Goal: Task Accomplishment & Management: Complete application form

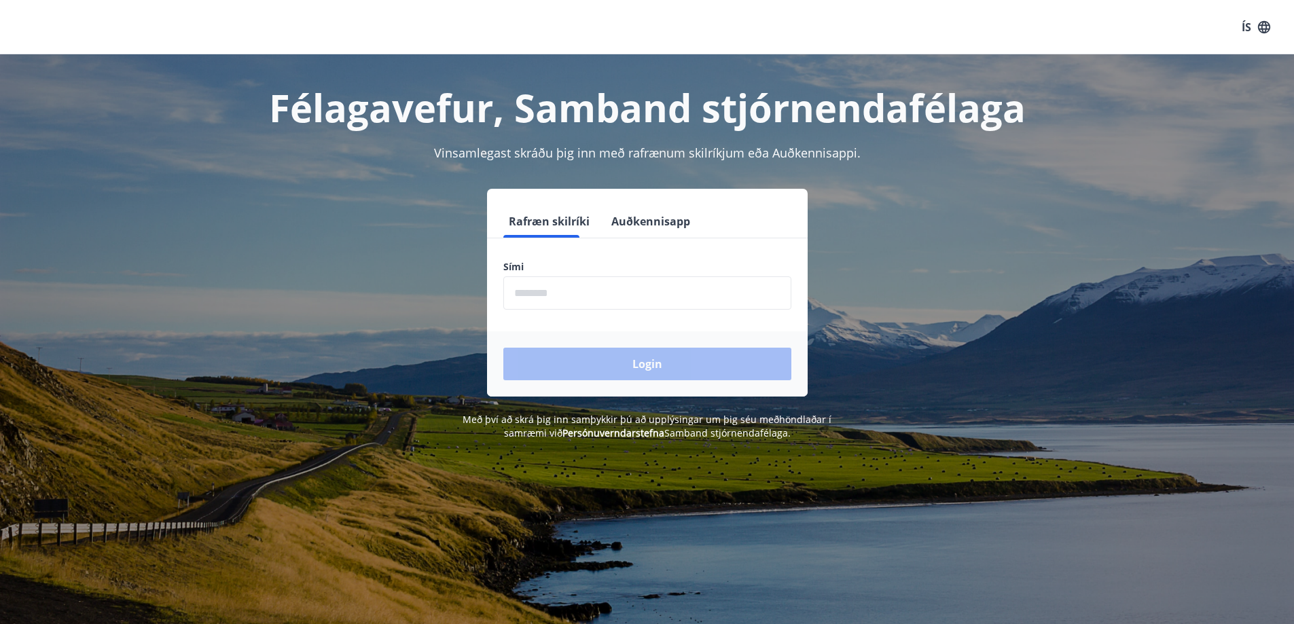
click at [551, 285] on input "phone" at bounding box center [647, 293] width 288 height 33
type input "********"
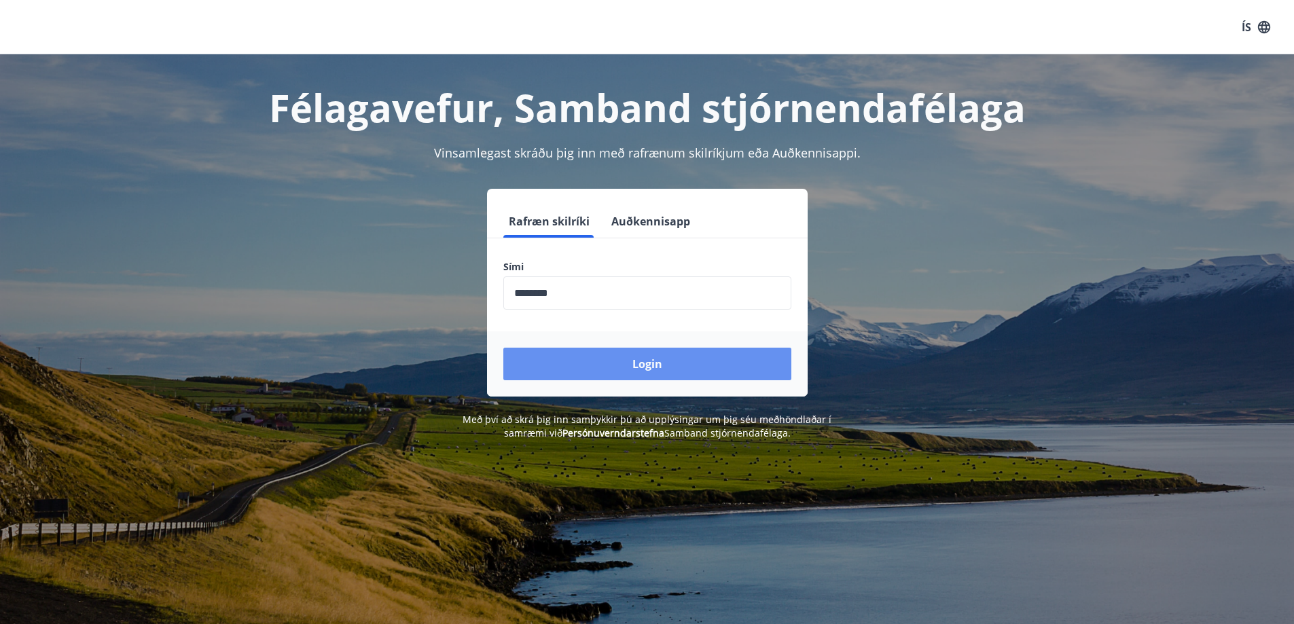
click at [558, 353] on button "Login" at bounding box center [647, 364] width 288 height 33
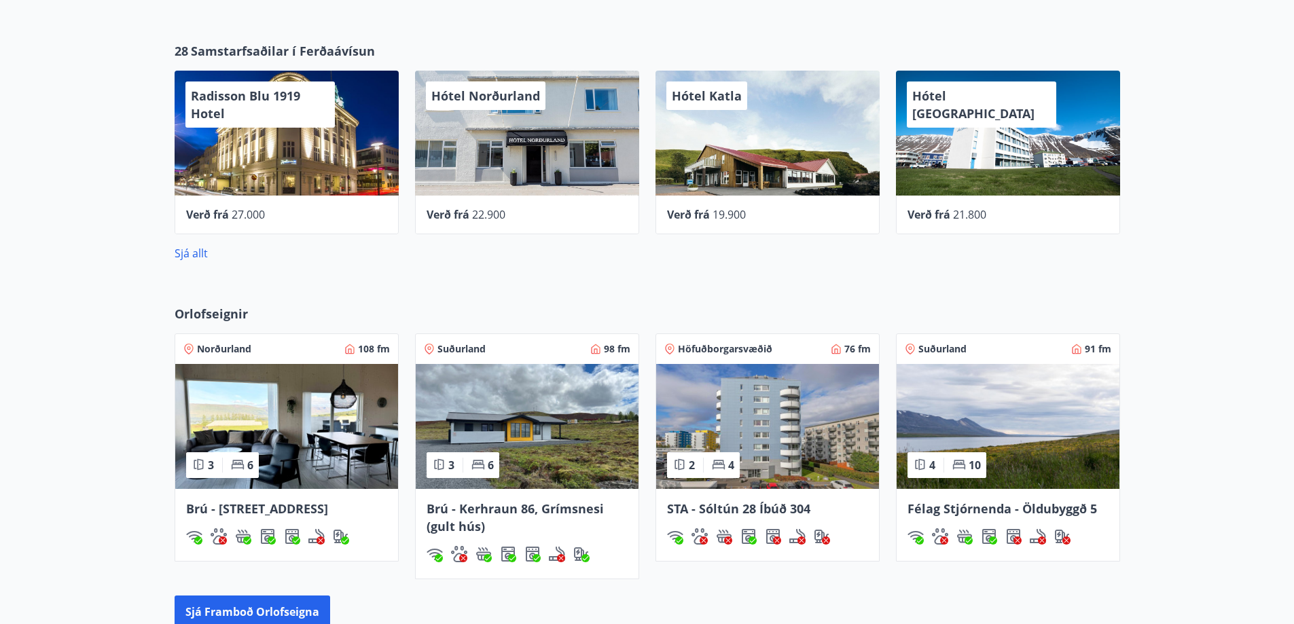
scroll to position [679, 0]
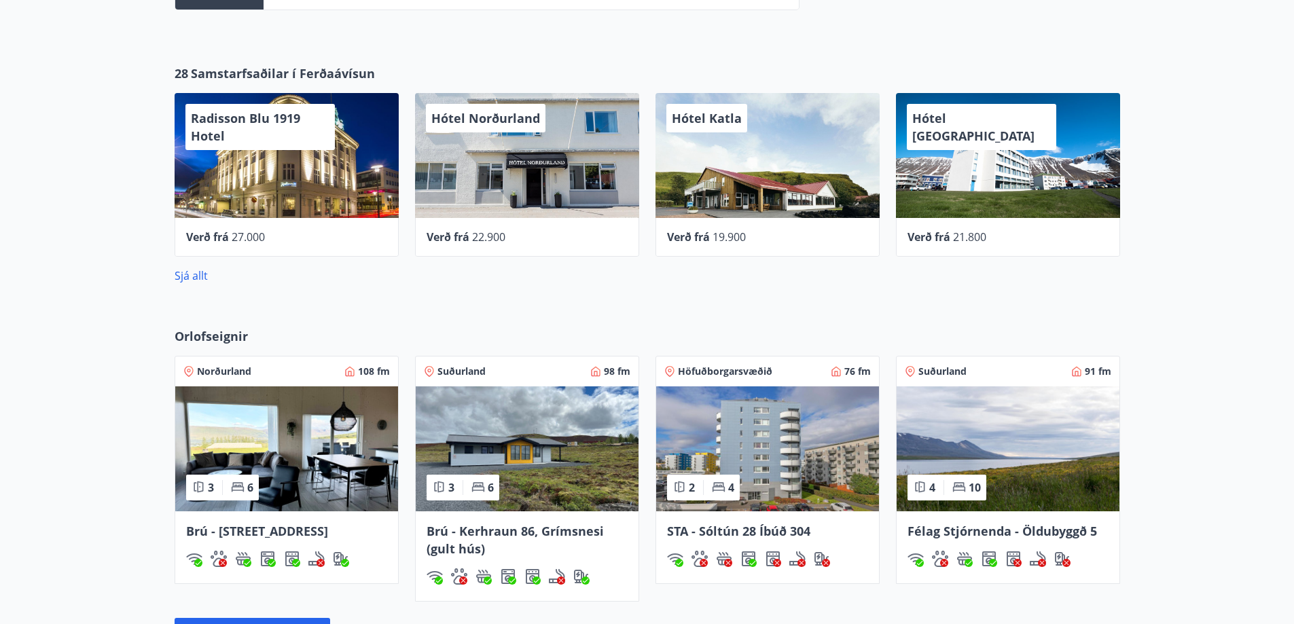
click at [194, 278] on link "Sjá allt" at bounding box center [191, 275] width 33 height 15
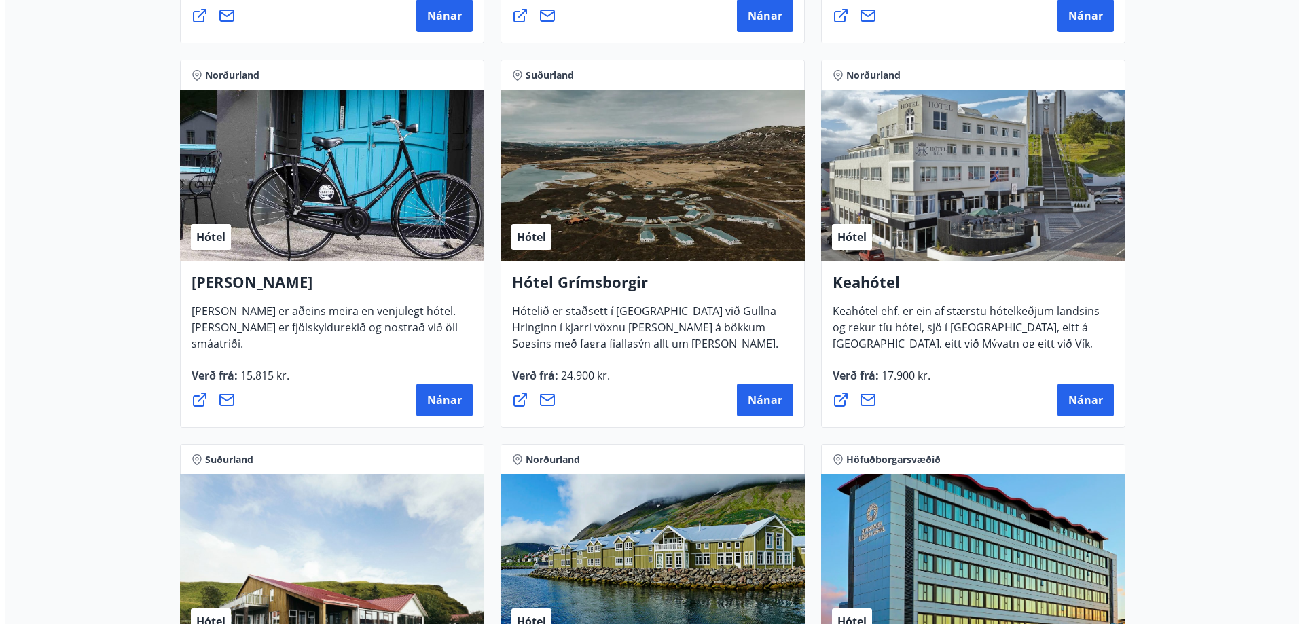
scroll to position [518, 0]
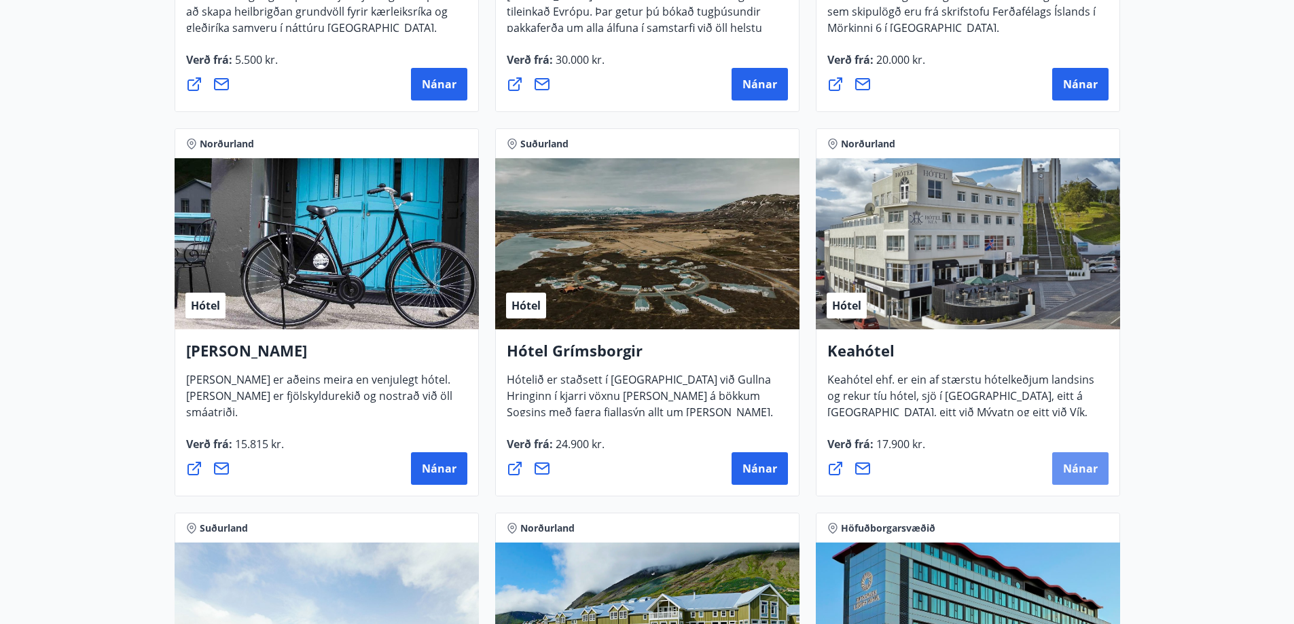
click at [1090, 465] on span "Nánar" at bounding box center [1080, 468] width 35 height 15
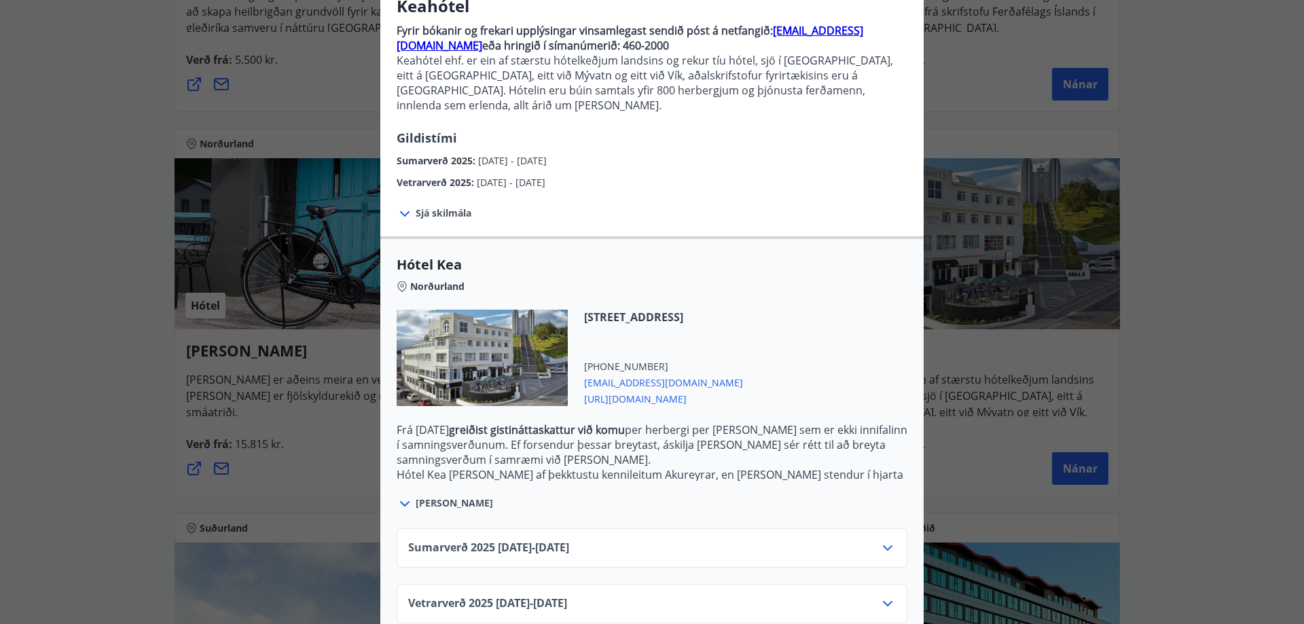
scroll to position [136, 0]
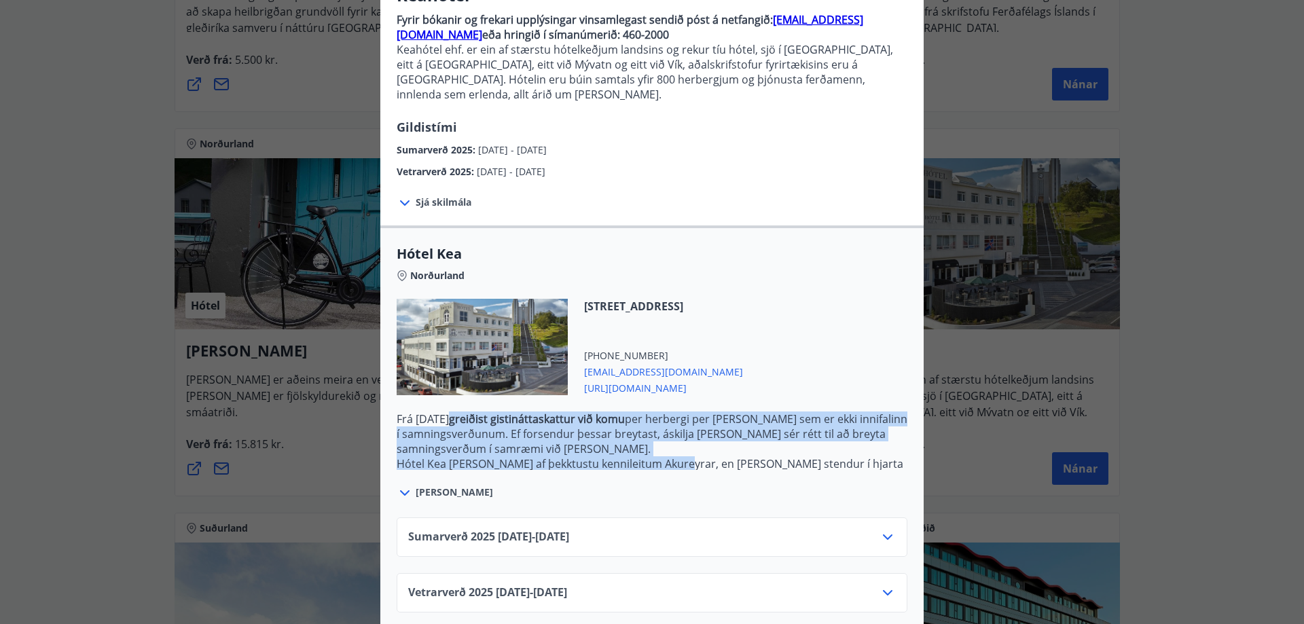
drag, startPoint x: 487, startPoint y: 407, endPoint x: 662, endPoint y: 452, distance: 180.4
click at [662, 452] on p "Frá [DATE] greiðist gistináttaskattur við komu per herbergi per [PERSON_NAME] s…" at bounding box center [652, 486] width 511 height 149
click at [660, 457] on p "Hótel Kea [PERSON_NAME] af þekktustu kennileitum Akureyrar, en [PERSON_NAME] st…" at bounding box center [652, 487] width 511 height 60
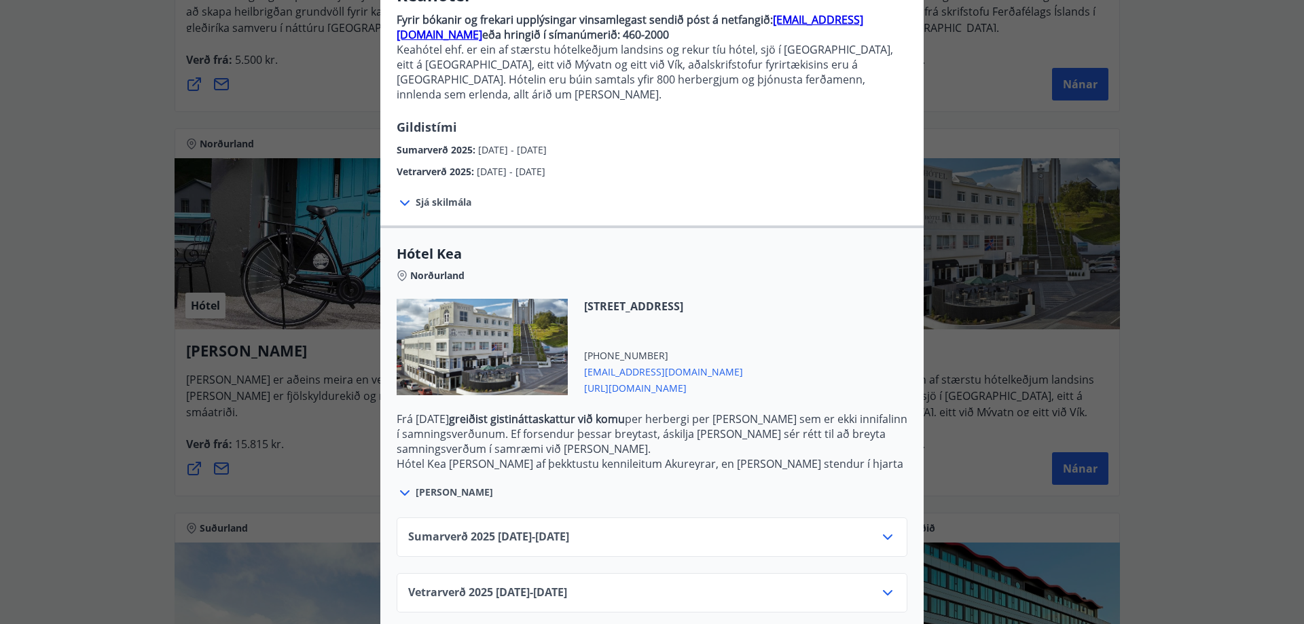
click at [755, 529] on div "Sumarverð [PHONE_NUMBER][DATE] - [DATE]" at bounding box center [652, 542] width 488 height 27
click at [885, 529] on icon at bounding box center [888, 537] width 16 height 16
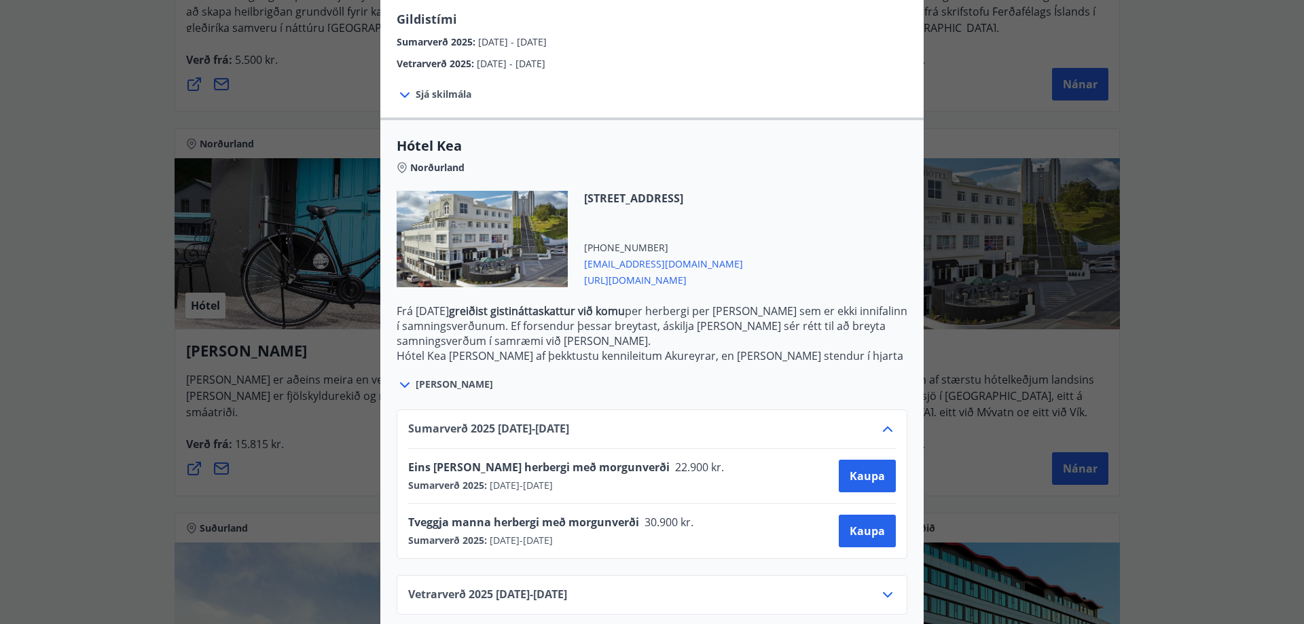
scroll to position [246, 0]
click at [885, 419] on icon at bounding box center [888, 427] width 16 height 16
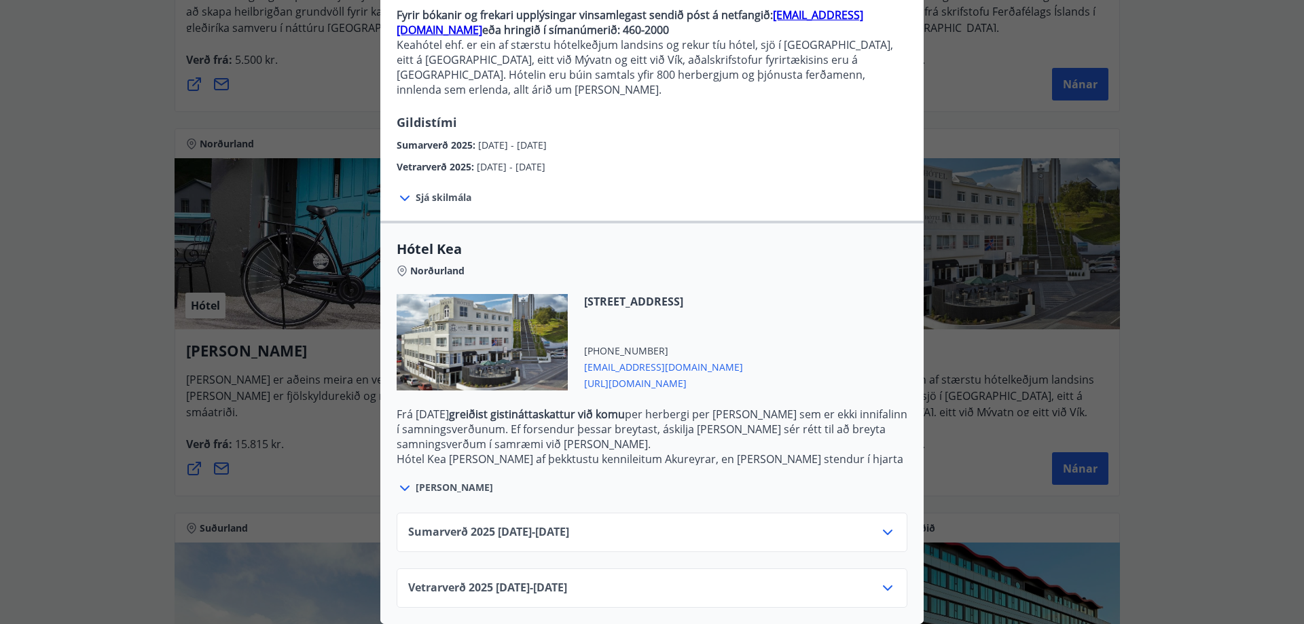
scroll to position [136, 0]
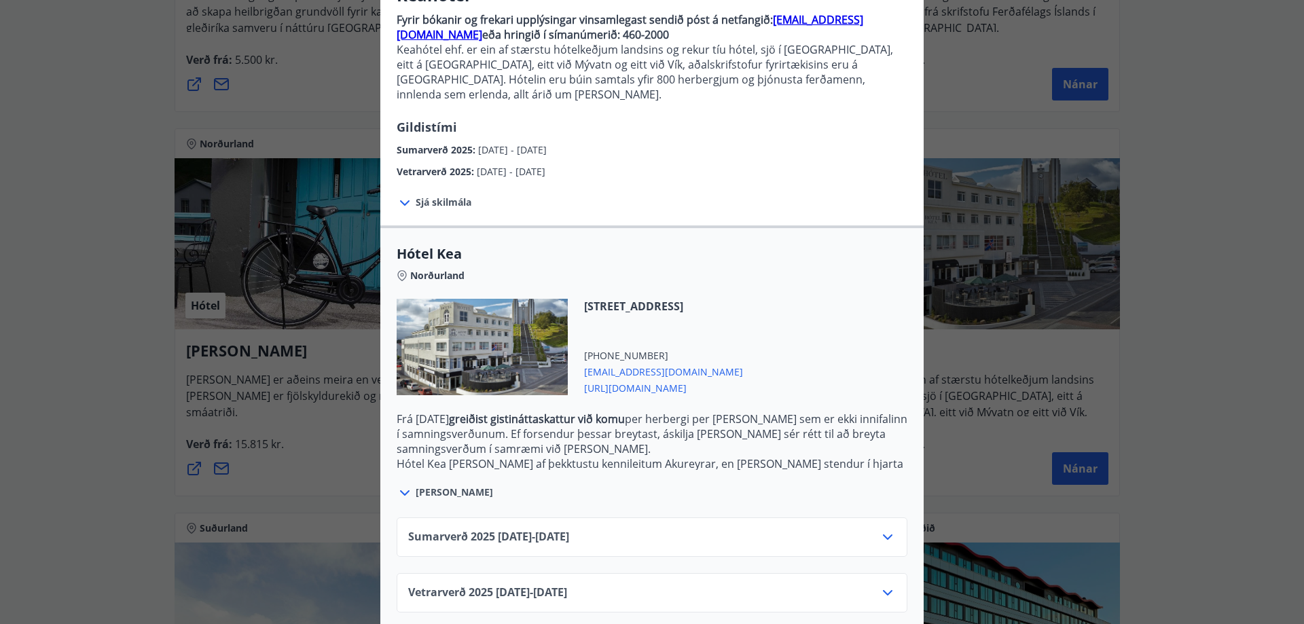
click at [887, 585] on icon at bounding box center [888, 593] width 16 height 16
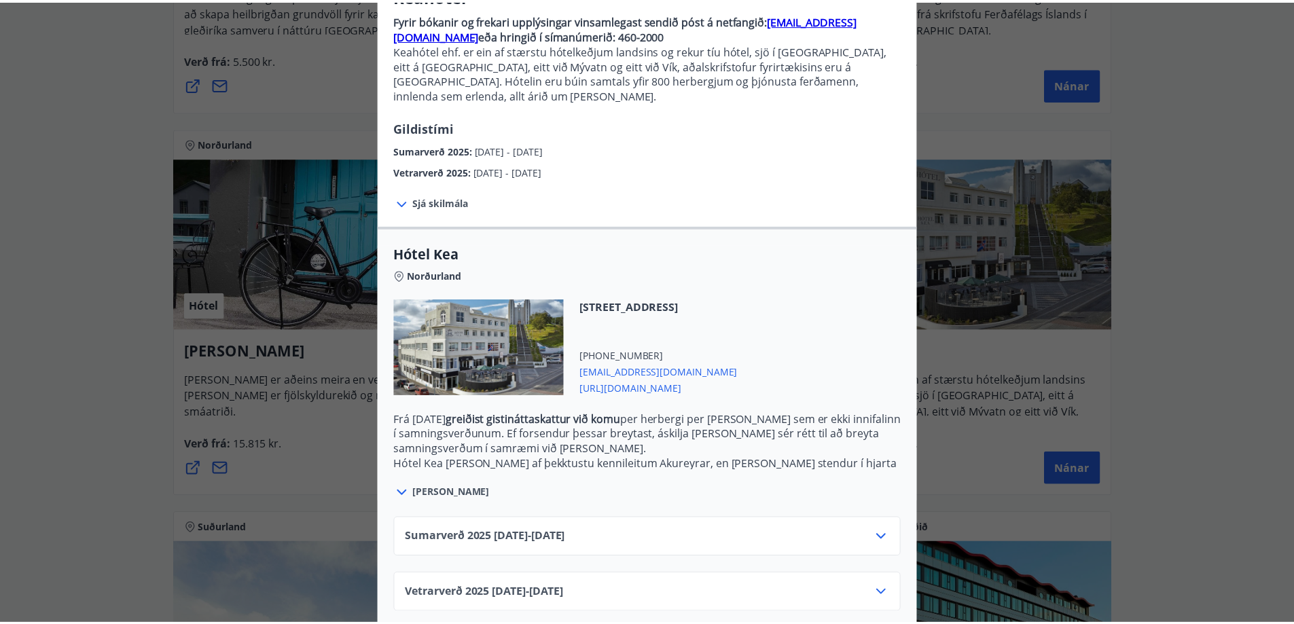
scroll to position [246, 0]
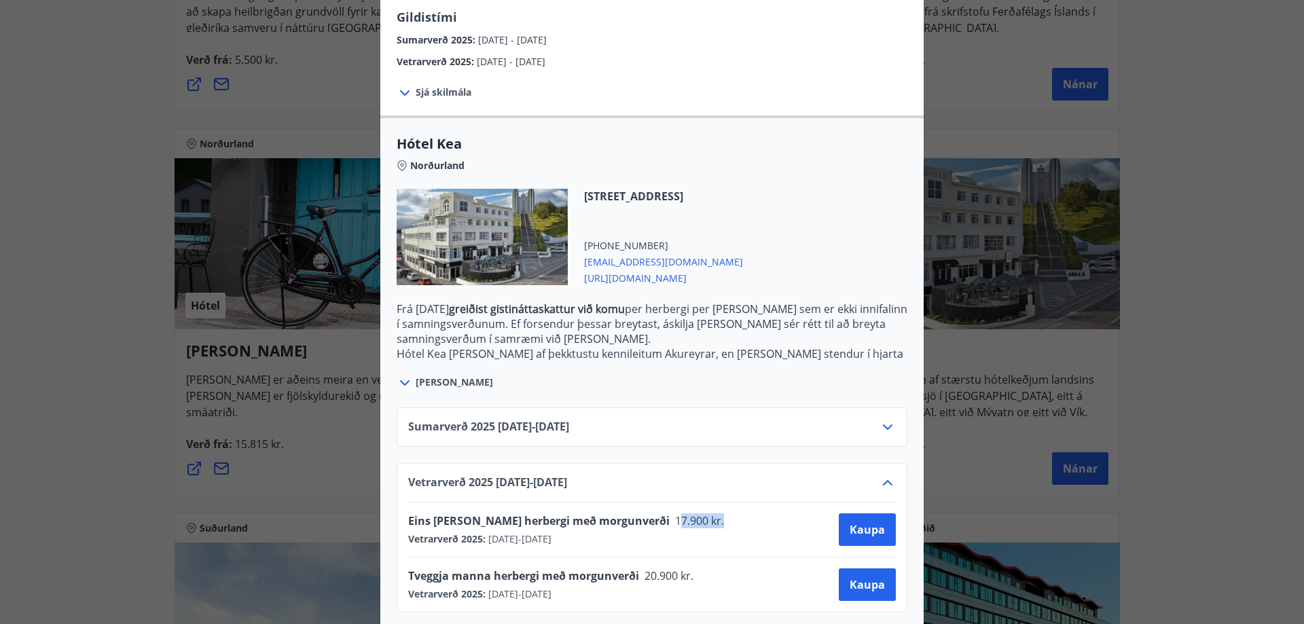
drag, startPoint x: 627, startPoint y: 506, endPoint x: 685, endPoint y: 511, distance: 58.6
click at [685, 514] on div "Eins [PERSON_NAME] herbergi með morgunverði 17.900 kr. Vetrarverð 2025 : [DATE]…" at bounding box center [652, 530] width 488 height 33
click at [1195, 346] on div "Keahótel Fyrir bókanir og frekari upplýsingar vinsamlegast sendið póst á netfan…" at bounding box center [652, 66] width 1304 height 624
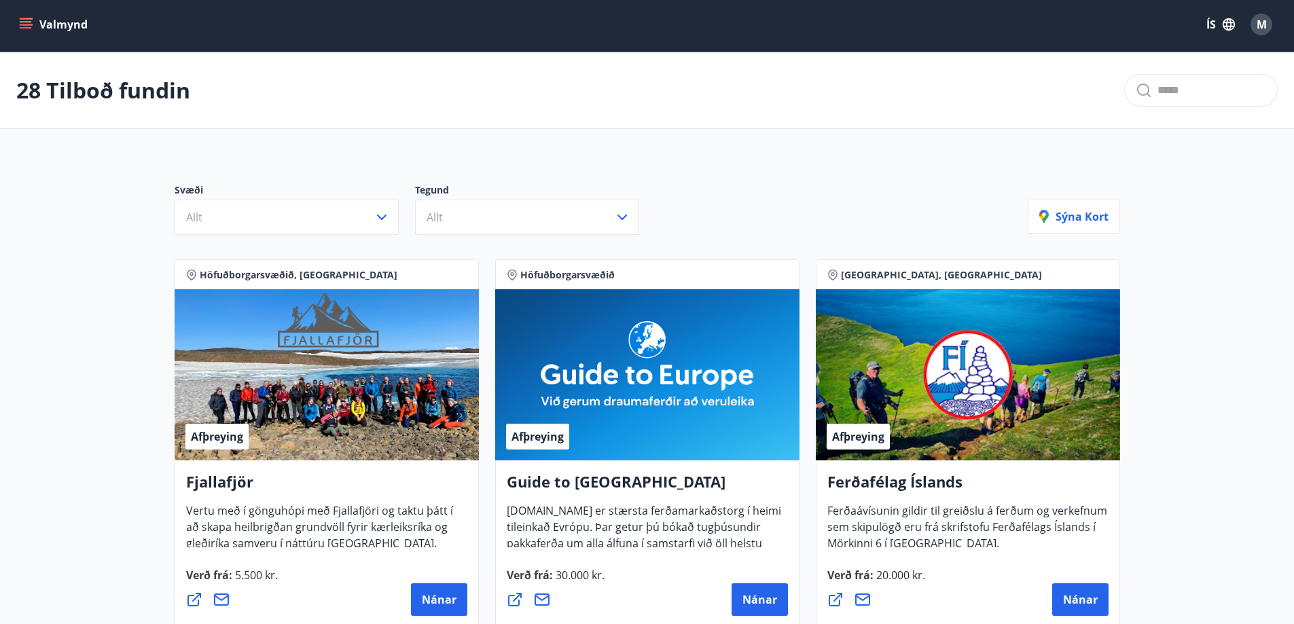
scroll to position [0, 0]
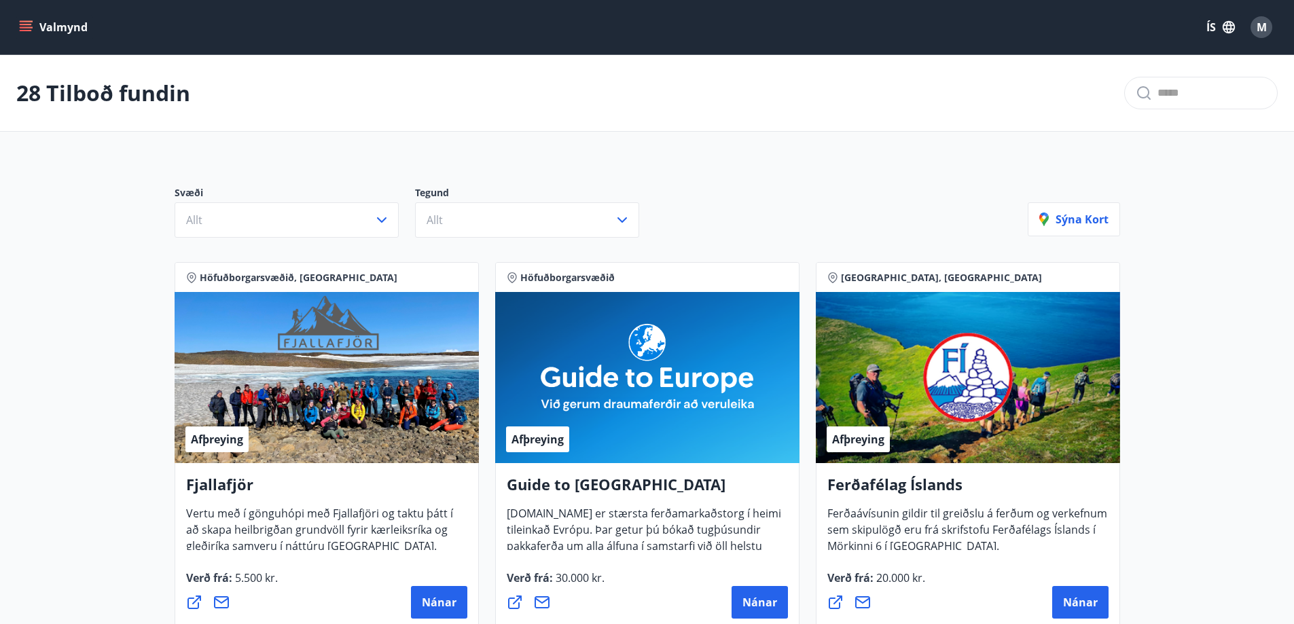
click at [54, 29] on button "Valmynd" at bounding box center [54, 27] width 77 height 24
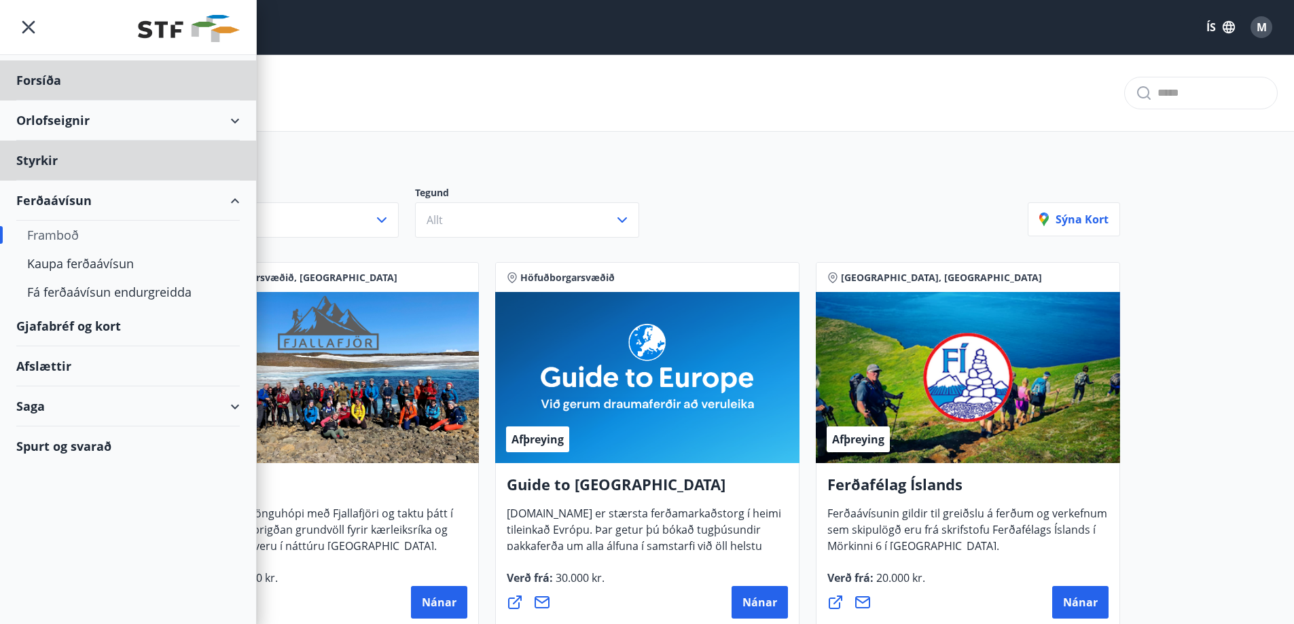
click at [51, 164] on div "Styrkir" at bounding box center [128, 161] width 224 height 40
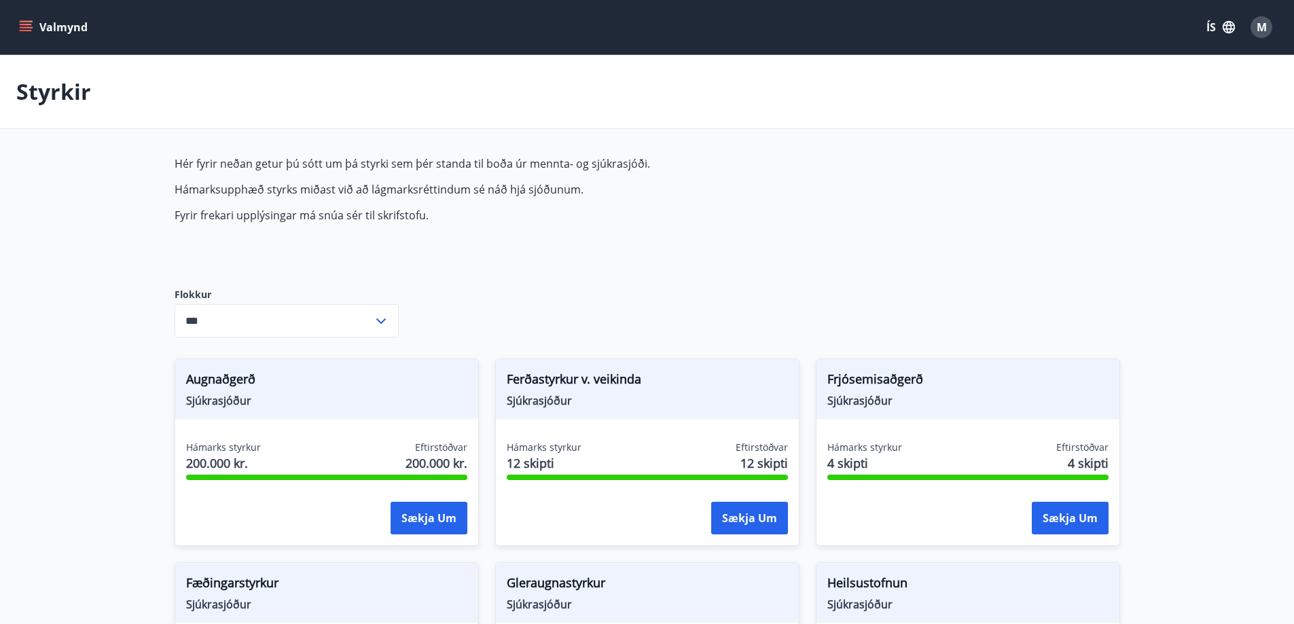
type input "***"
click at [39, 33] on button "Valmynd" at bounding box center [54, 27] width 77 height 24
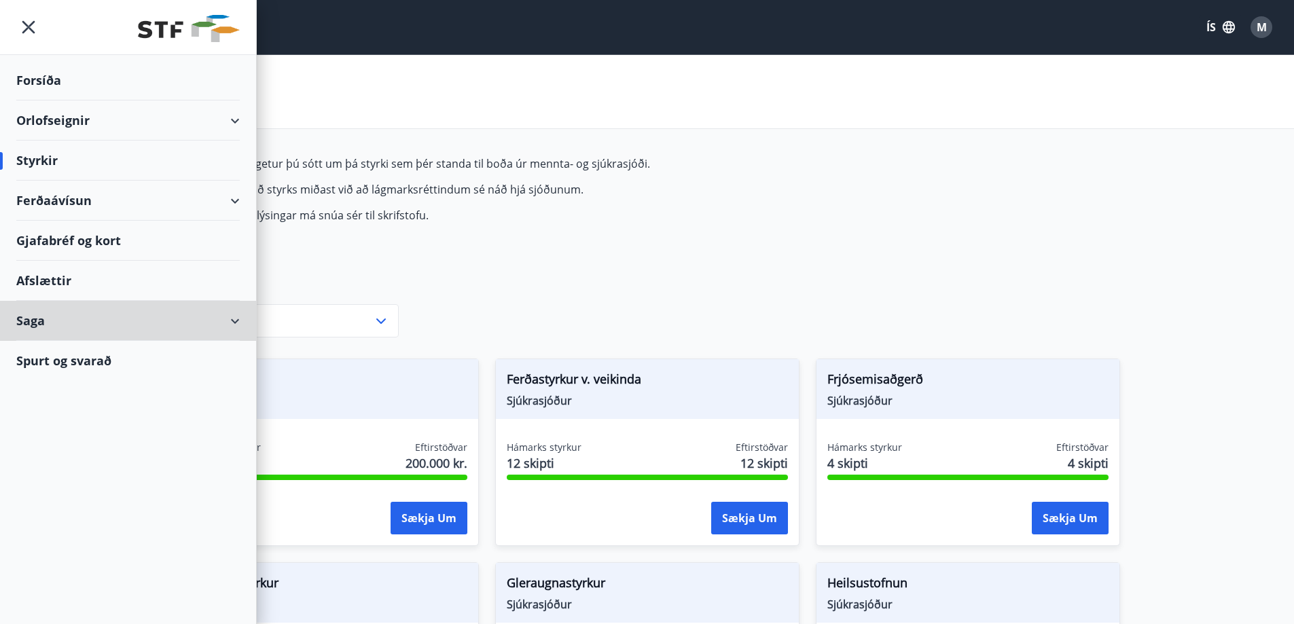
click at [54, 328] on div "Saga" at bounding box center [128, 321] width 224 height 40
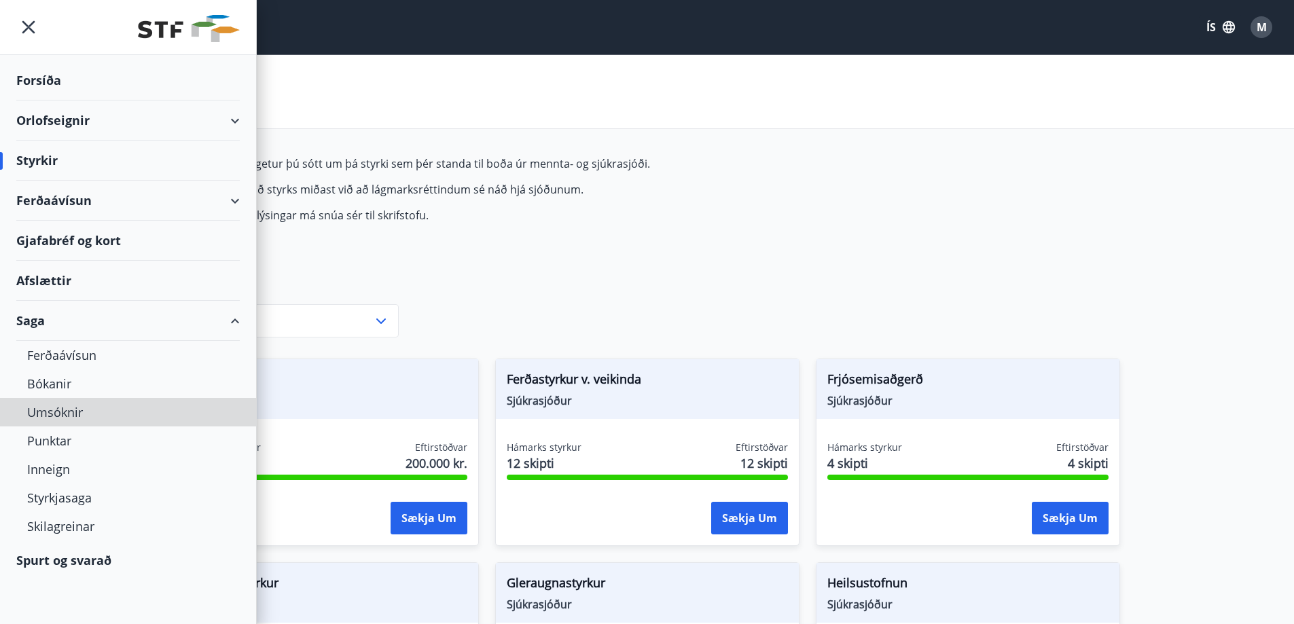
click at [55, 418] on div "Umsóknir" at bounding box center [128, 412] width 202 height 29
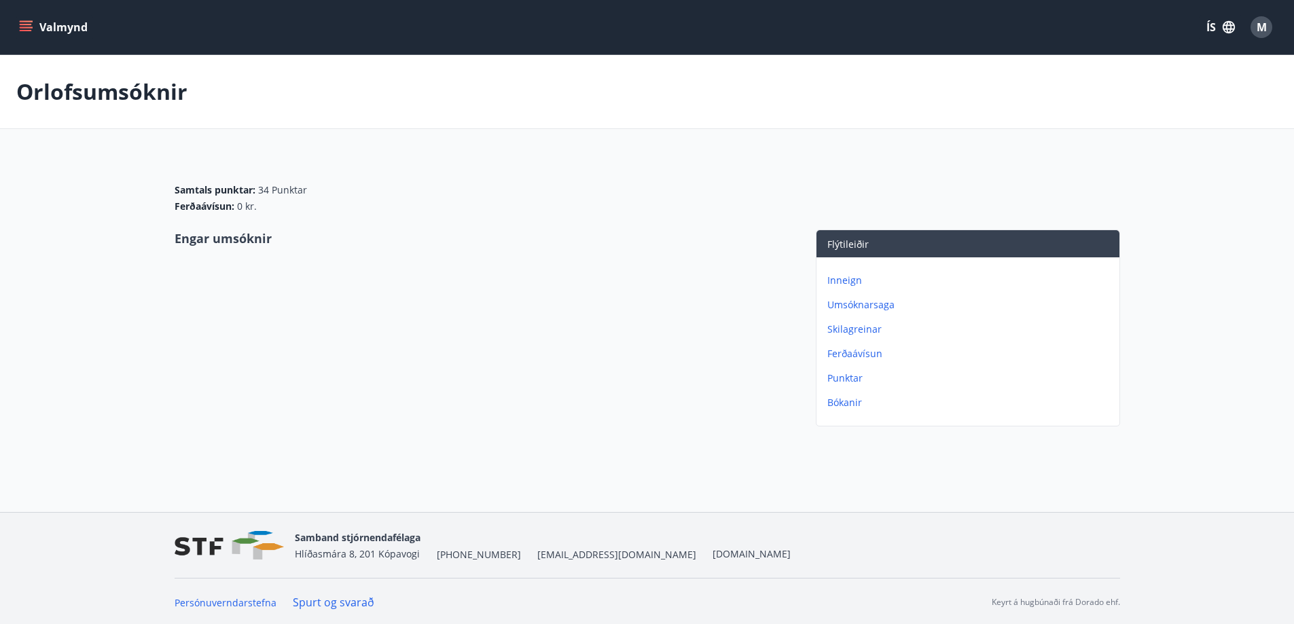
click at [26, 30] on icon "menu" at bounding box center [26, 30] width 12 height 1
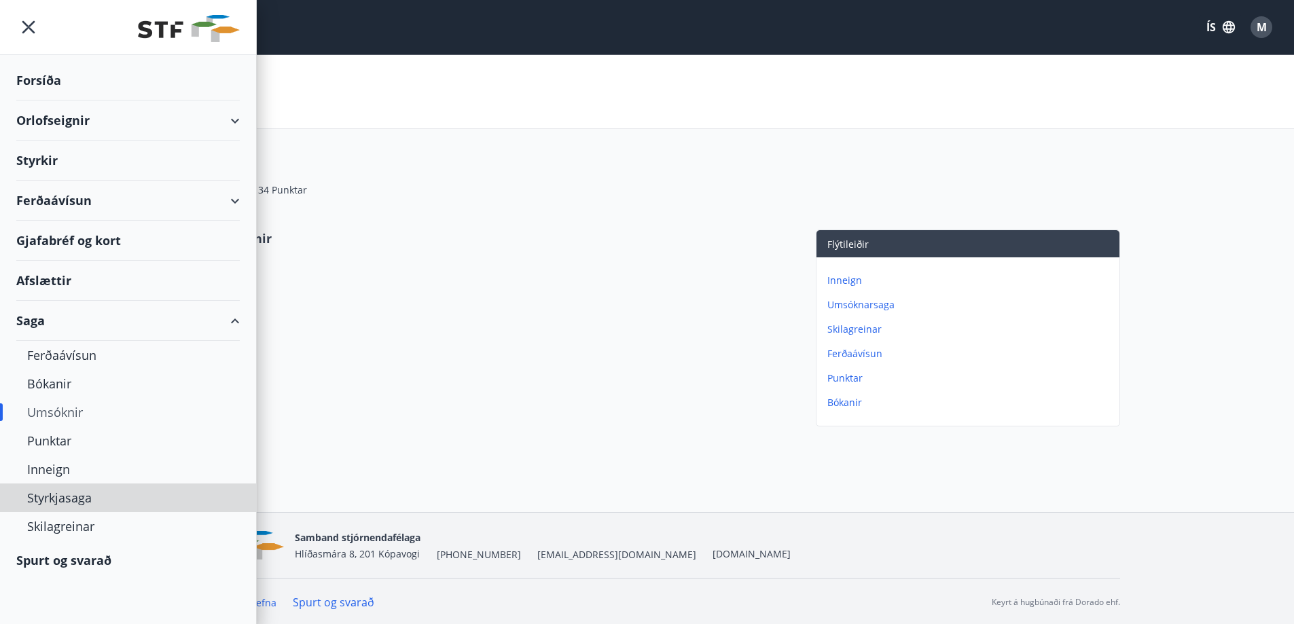
click at [69, 500] on div "Styrkjasaga" at bounding box center [128, 498] width 202 height 29
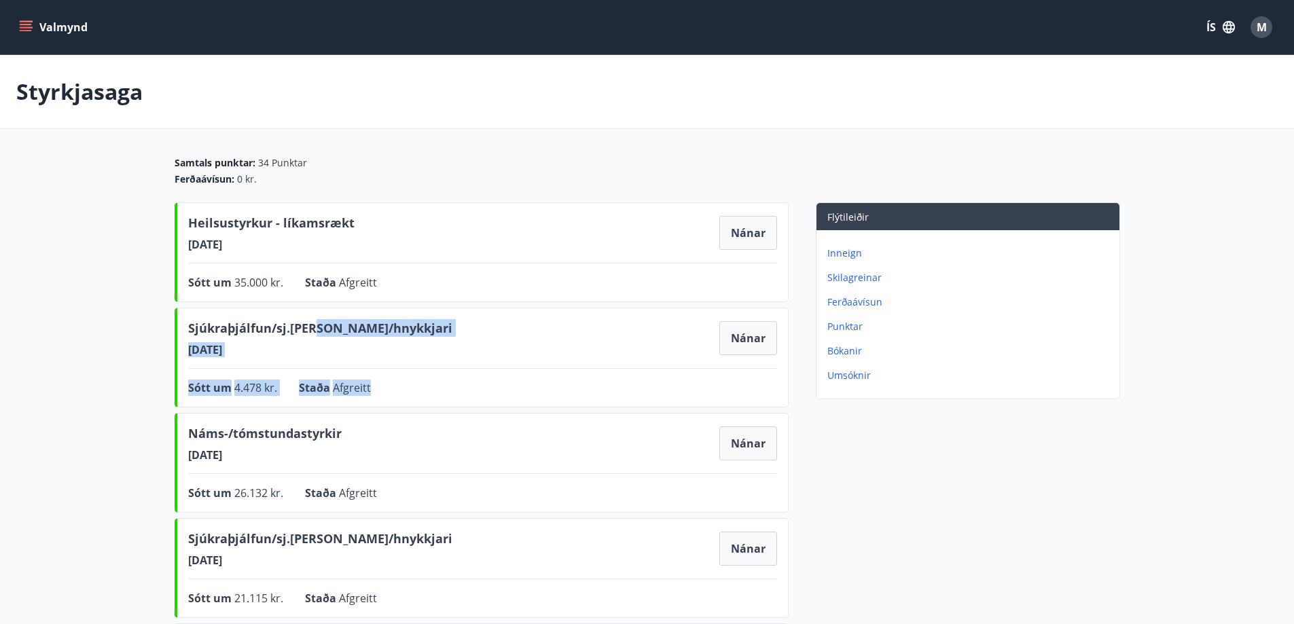
drag, startPoint x: 317, startPoint y: 328, endPoint x: 382, endPoint y: 379, distance: 82.8
click at [382, 379] on div "Sjúkraþjálfun/sj.[PERSON_NAME]/hnykkjari [DATE] Nánar Sótt um 4.478 kr. Staða A…" at bounding box center [482, 358] width 614 height 100
click at [381, 379] on div "Sjúkraþjálfun/sj.[PERSON_NAME]/hnykkjari [DATE] Nánar Sótt um 4.478 kr. Staða A…" at bounding box center [482, 358] width 614 height 100
click at [753, 342] on button "Nánar" at bounding box center [748, 338] width 58 height 34
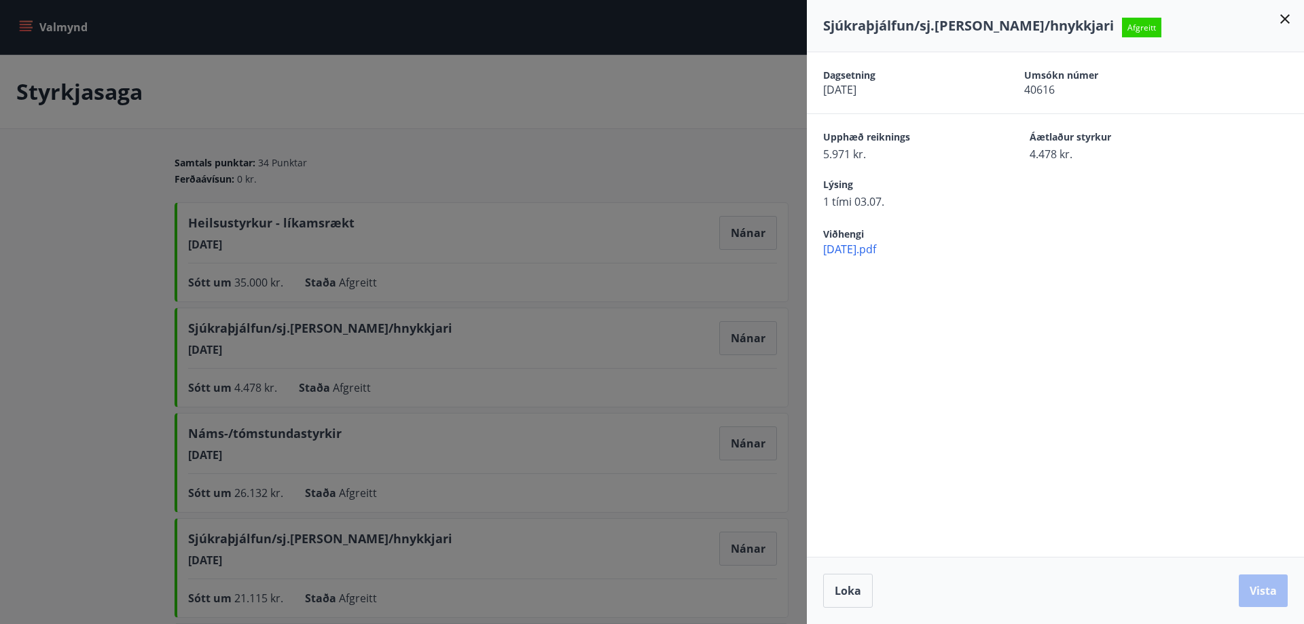
drag, startPoint x: 1290, startPoint y: 25, endPoint x: 1020, endPoint y: 60, distance: 271.9
click at [1289, 25] on icon at bounding box center [1285, 19] width 16 height 16
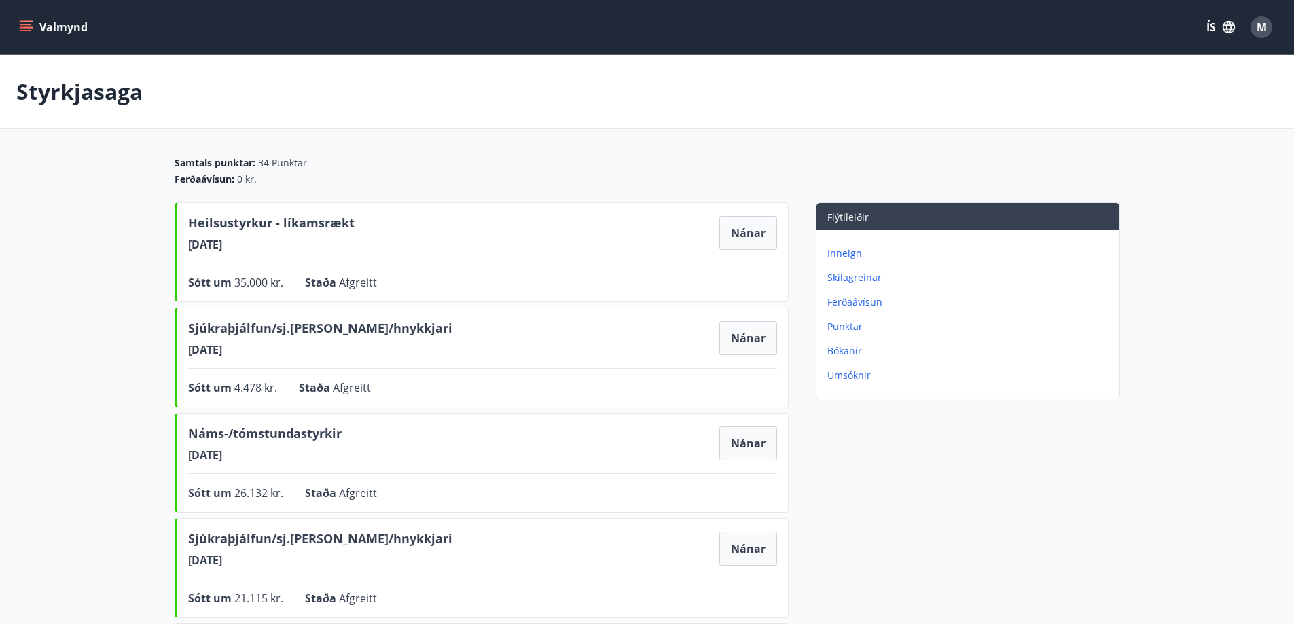
click at [24, 30] on icon "menu" at bounding box center [26, 30] width 12 height 1
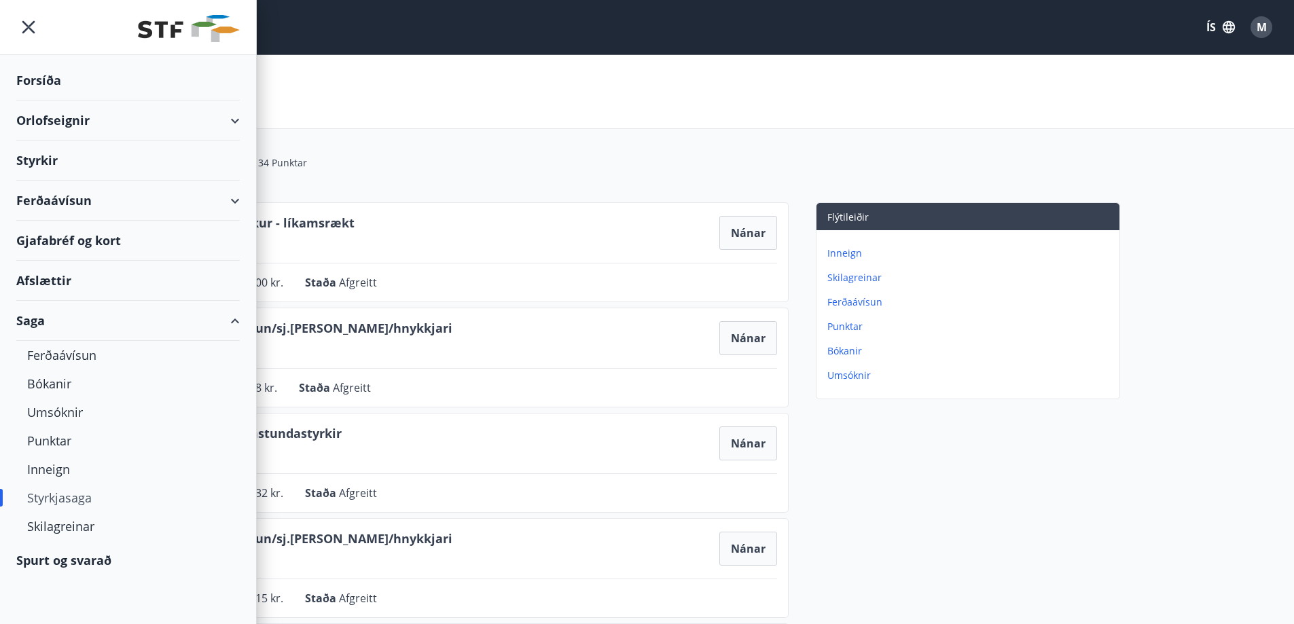
click at [50, 162] on div "Styrkir" at bounding box center [128, 161] width 224 height 40
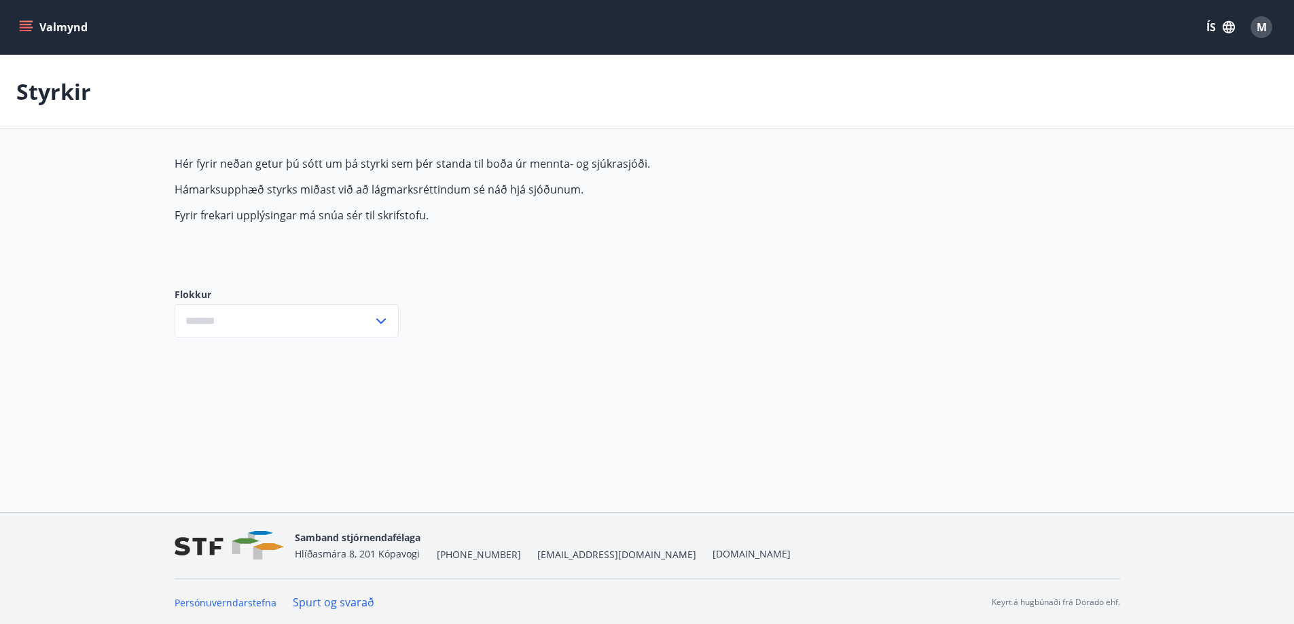
type input "***"
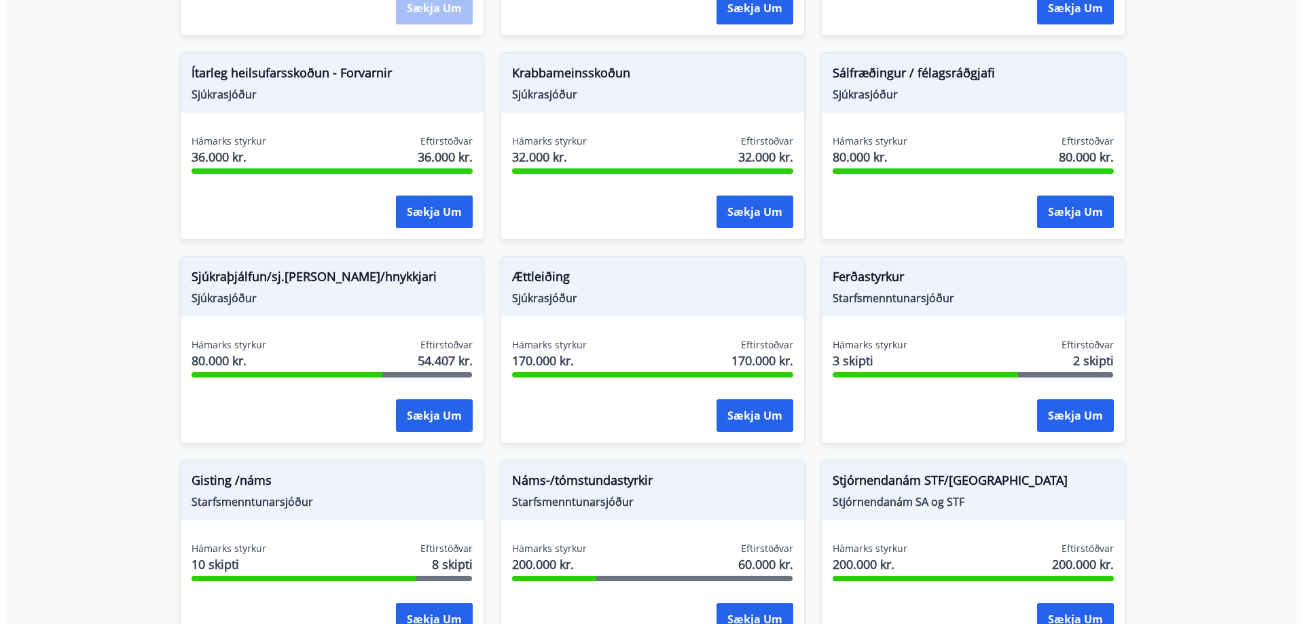
scroll to position [951, 0]
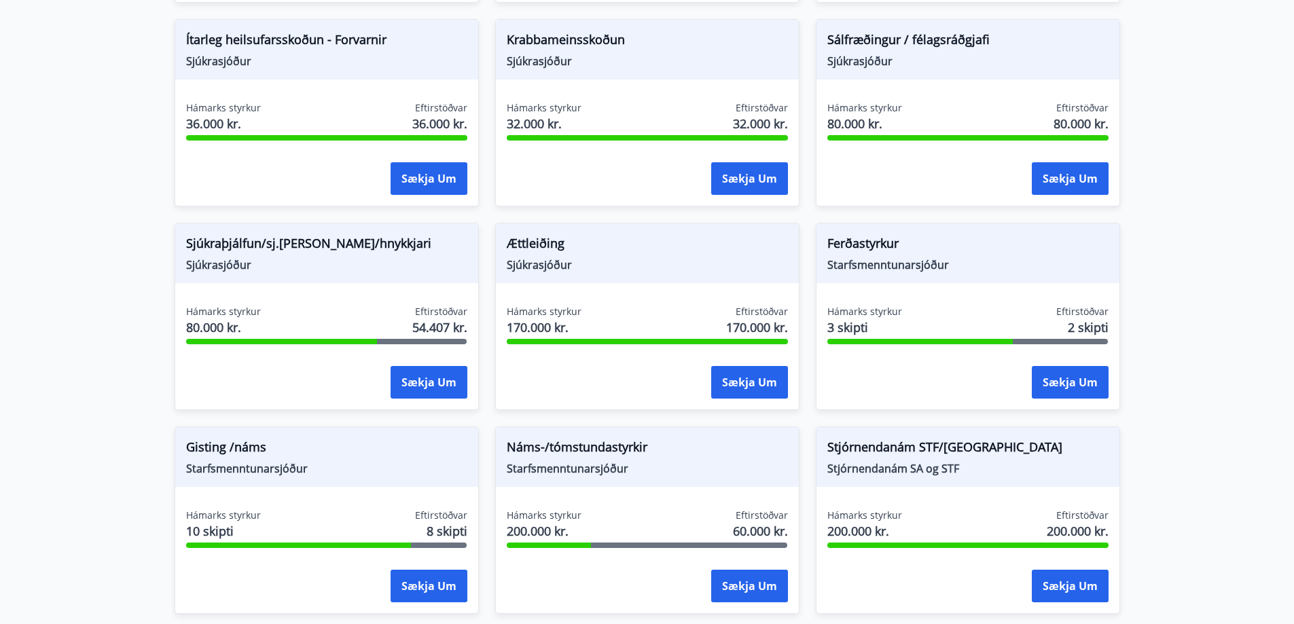
click at [445, 384] on button "Sækja um" at bounding box center [429, 382] width 77 height 33
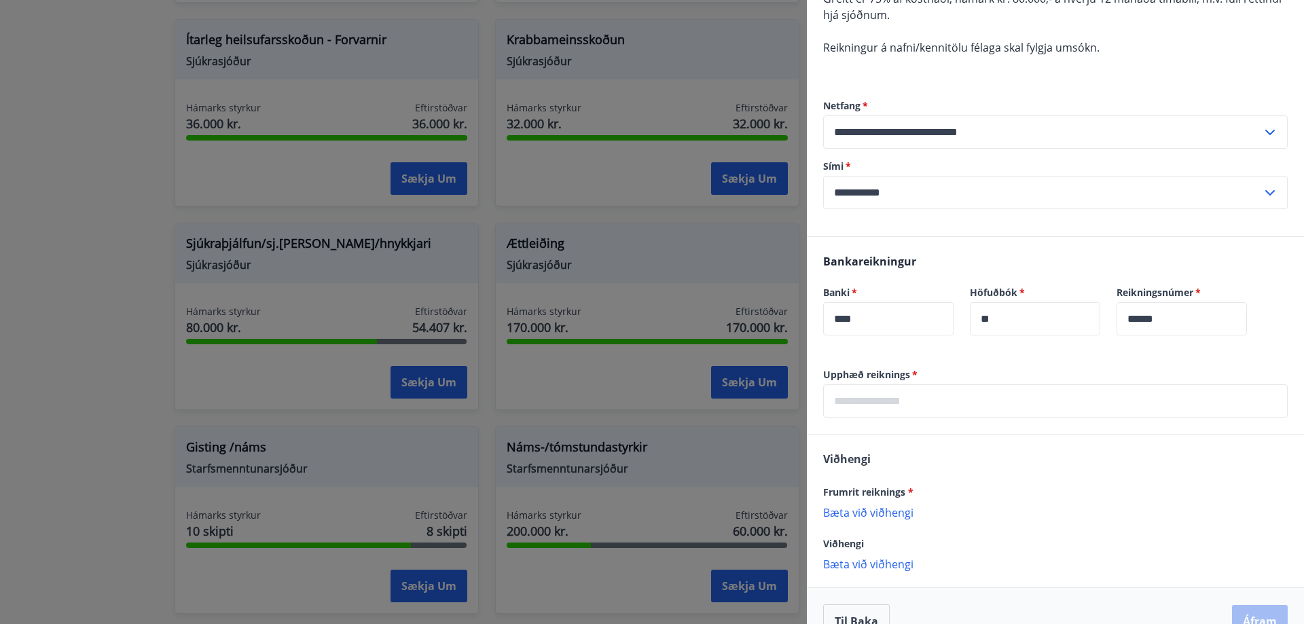
scroll to position [265, 0]
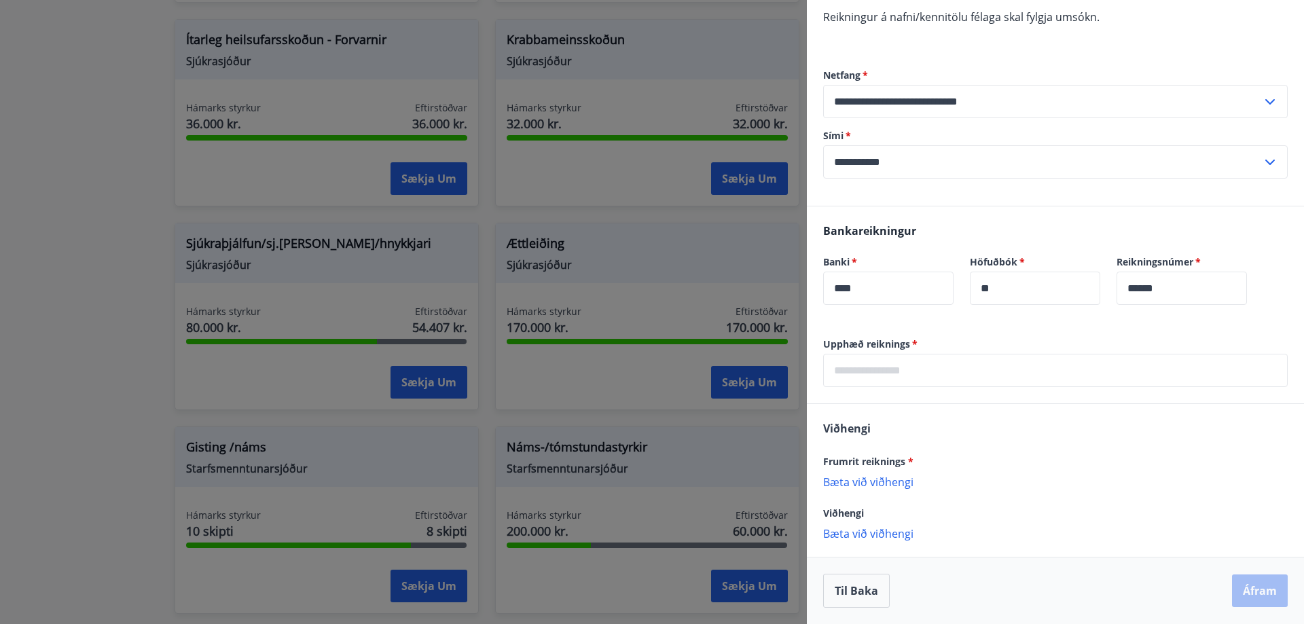
click at [920, 376] on input "text" at bounding box center [1055, 370] width 465 height 33
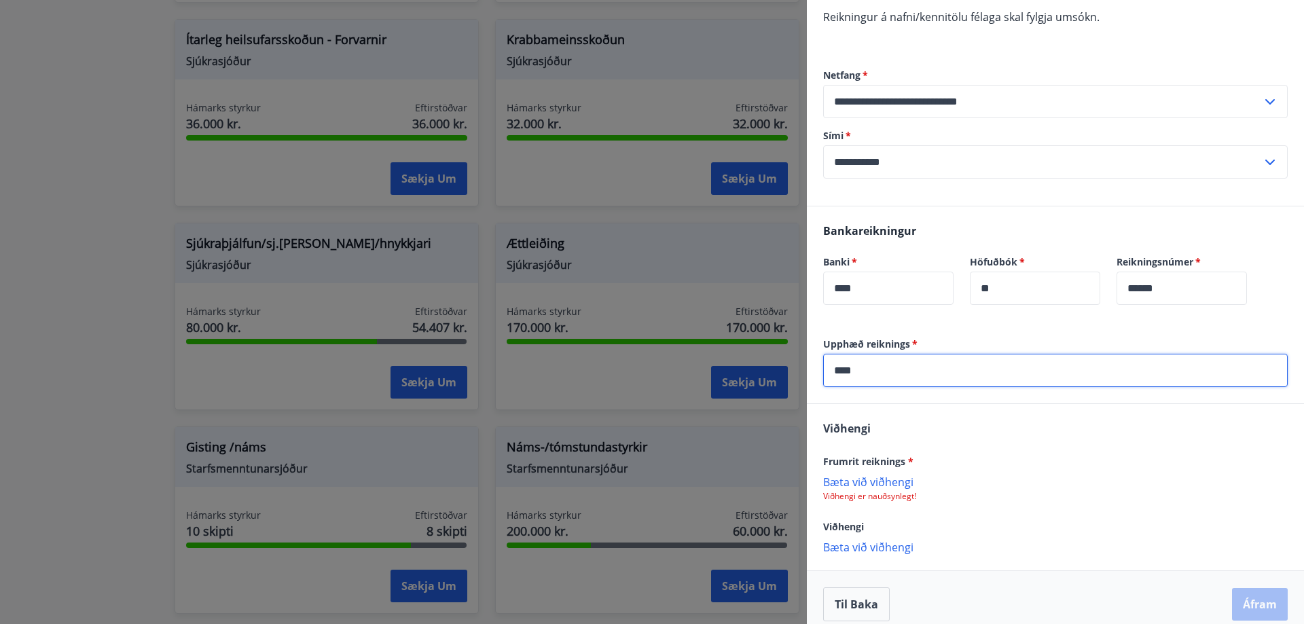
type input "****"
click at [879, 484] on p "Bæta við viðhengi" at bounding box center [1055, 482] width 465 height 14
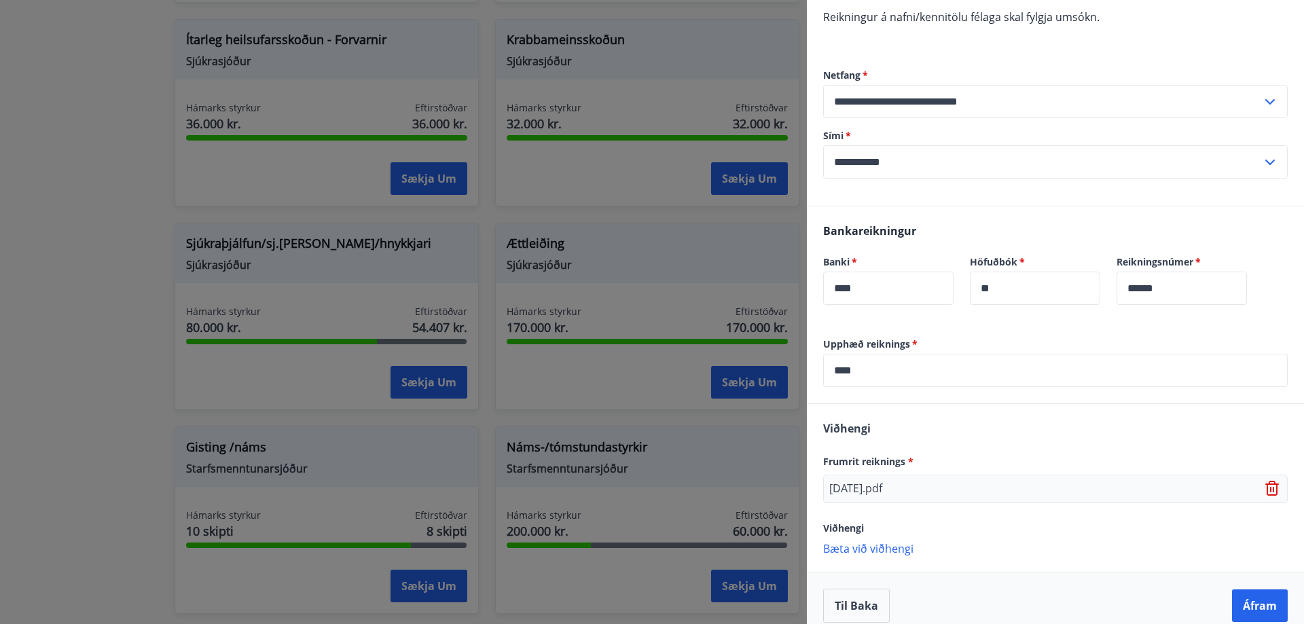
click at [1257, 602] on button "Áfram" at bounding box center [1260, 606] width 56 height 33
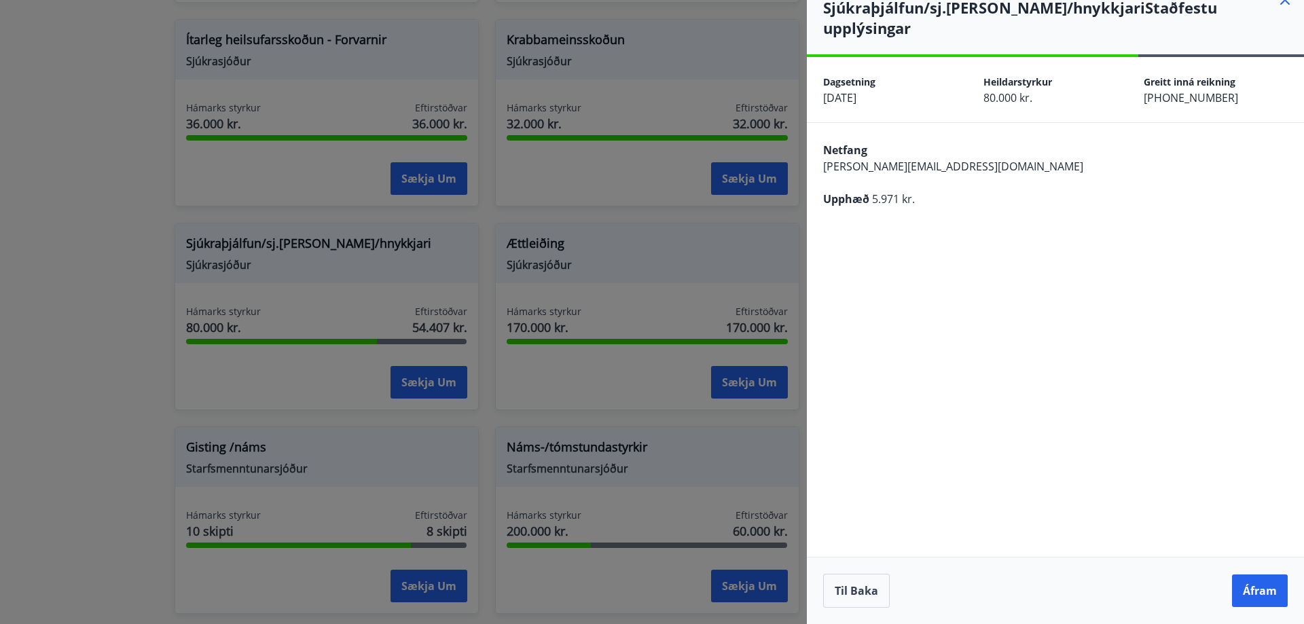
scroll to position [0, 0]
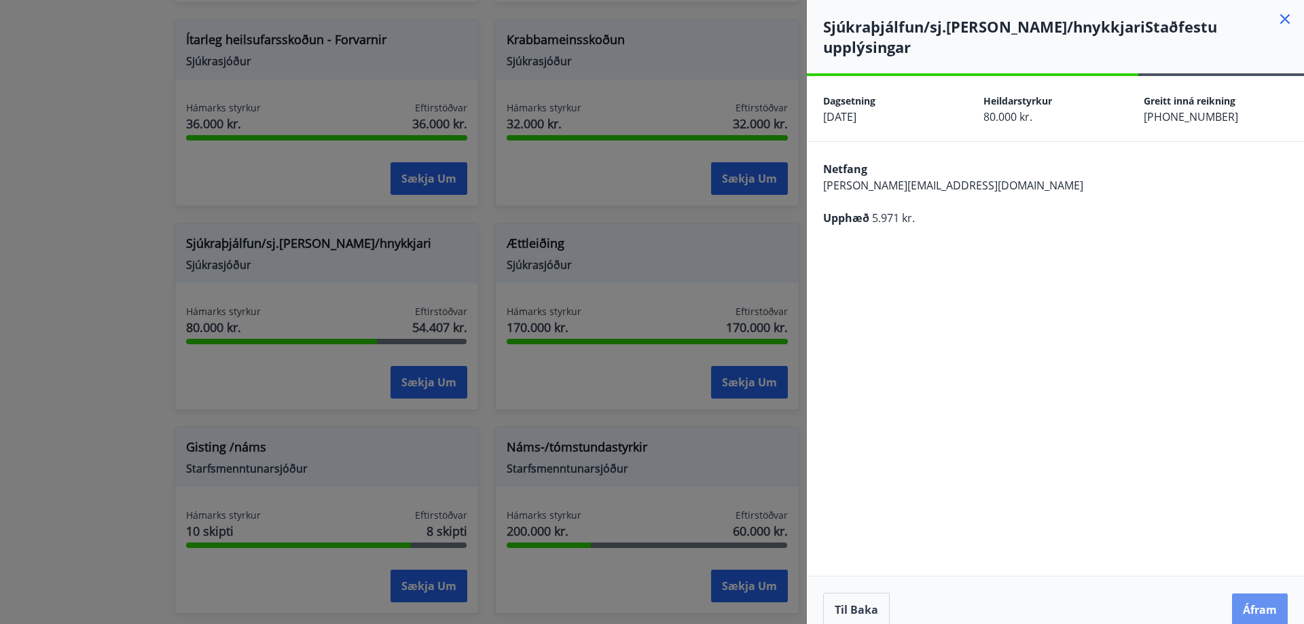
click at [1262, 594] on button "Áfram" at bounding box center [1260, 610] width 56 height 33
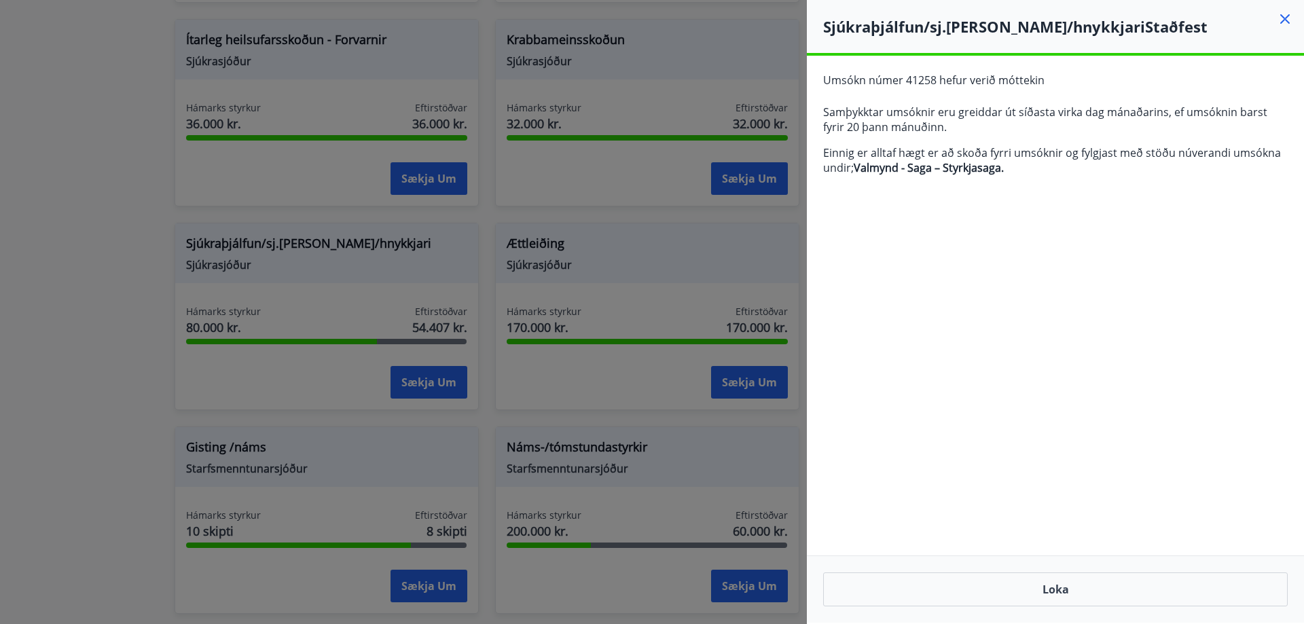
click at [1046, 584] on button "Loka" at bounding box center [1055, 590] width 465 height 34
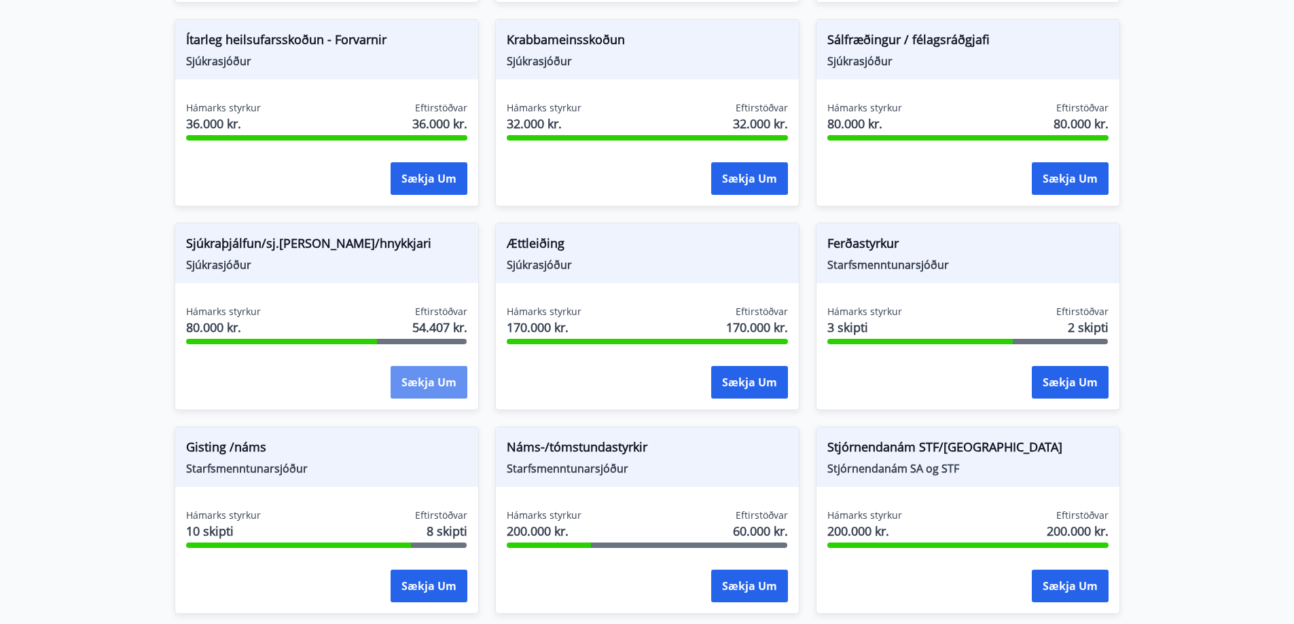
click at [442, 383] on button "Sækja um" at bounding box center [429, 382] width 77 height 33
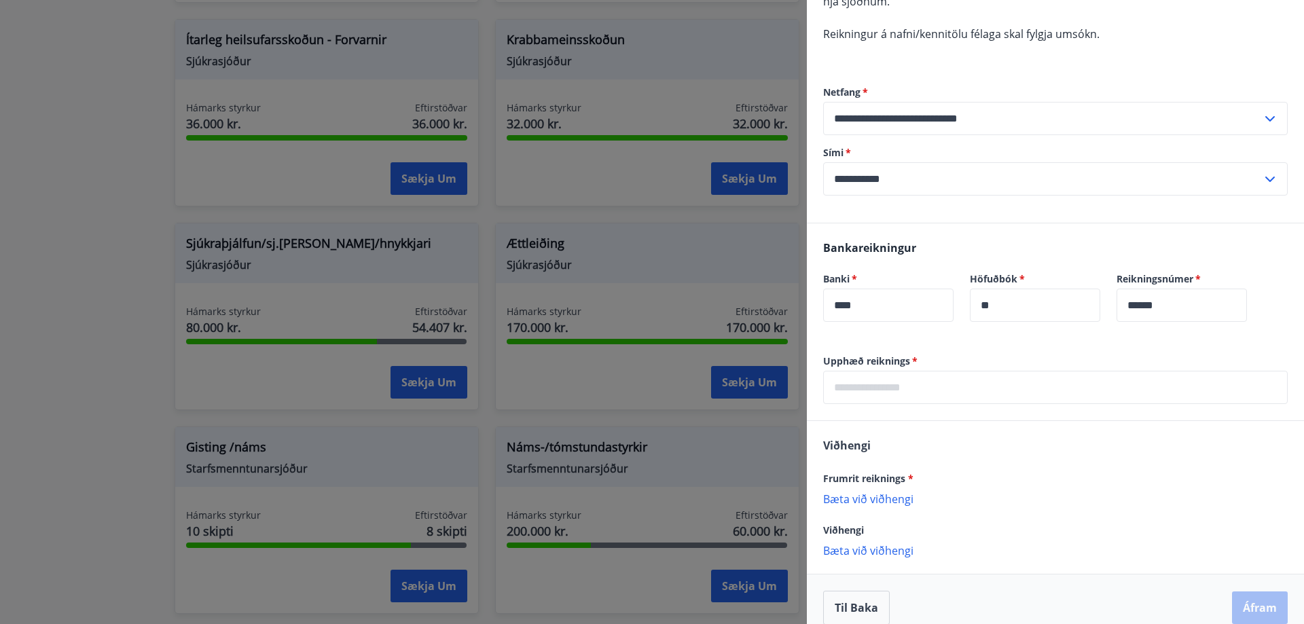
scroll to position [265, 0]
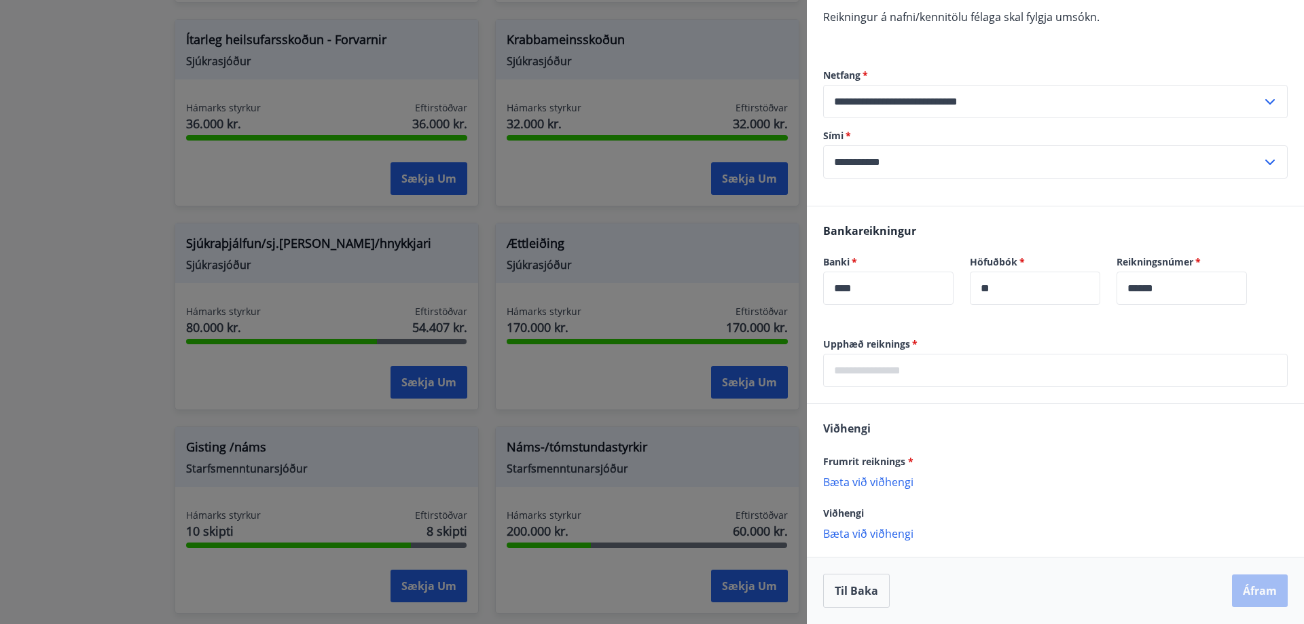
click at [885, 388] on div "Upphæð reiknings   * ​" at bounding box center [1055, 371] width 497 height 66
click at [885, 378] on input "text" at bounding box center [1055, 370] width 465 height 33
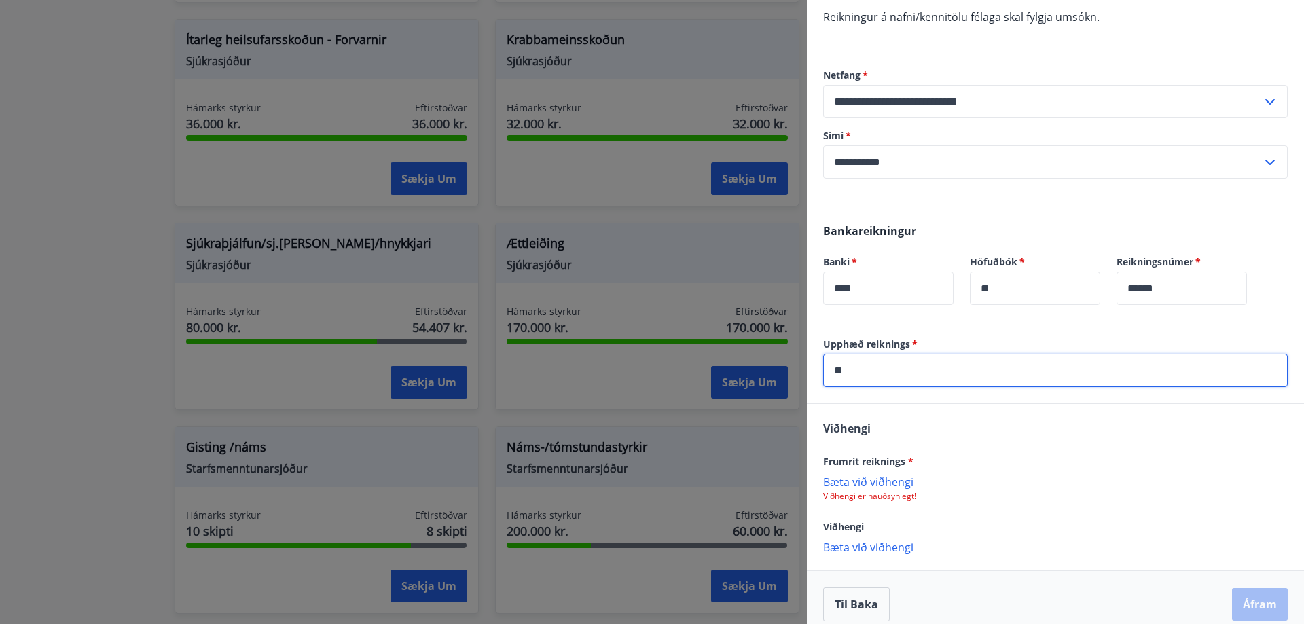
type input "****"
click at [878, 478] on p "Bæta við viðhengi" at bounding box center [1055, 482] width 465 height 14
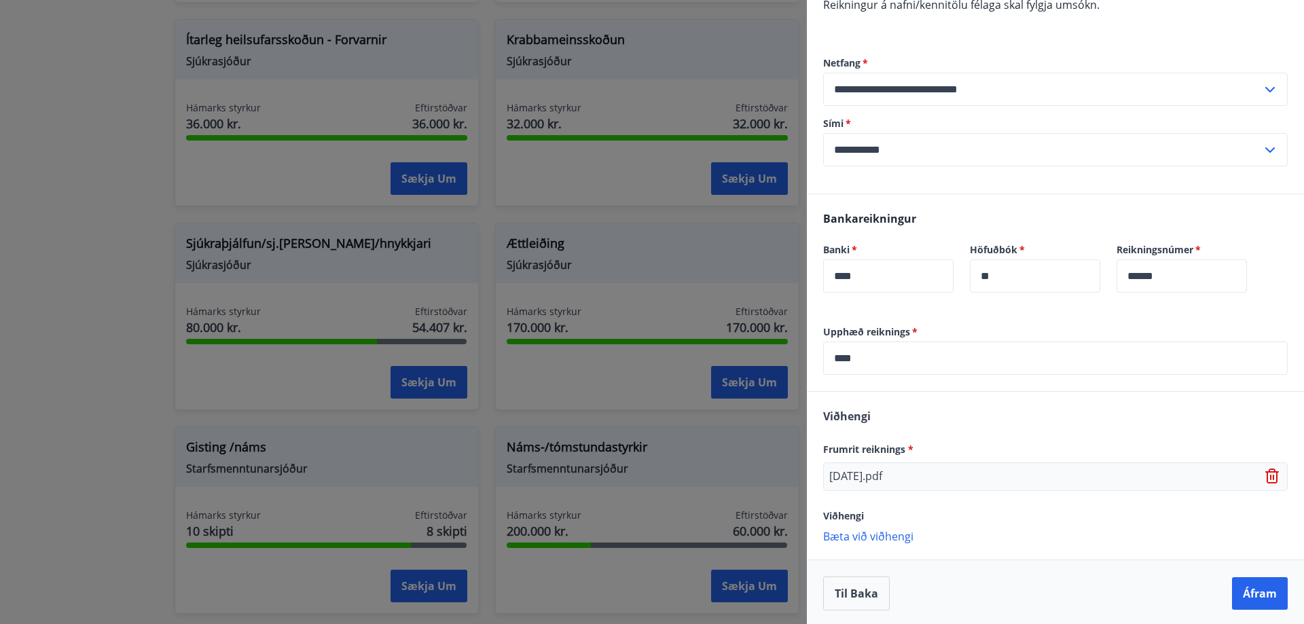
scroll to position [280, 0]
click at [1260, 586] on button "Áfram" at bounding box center [1260, 591] width 56 height 33
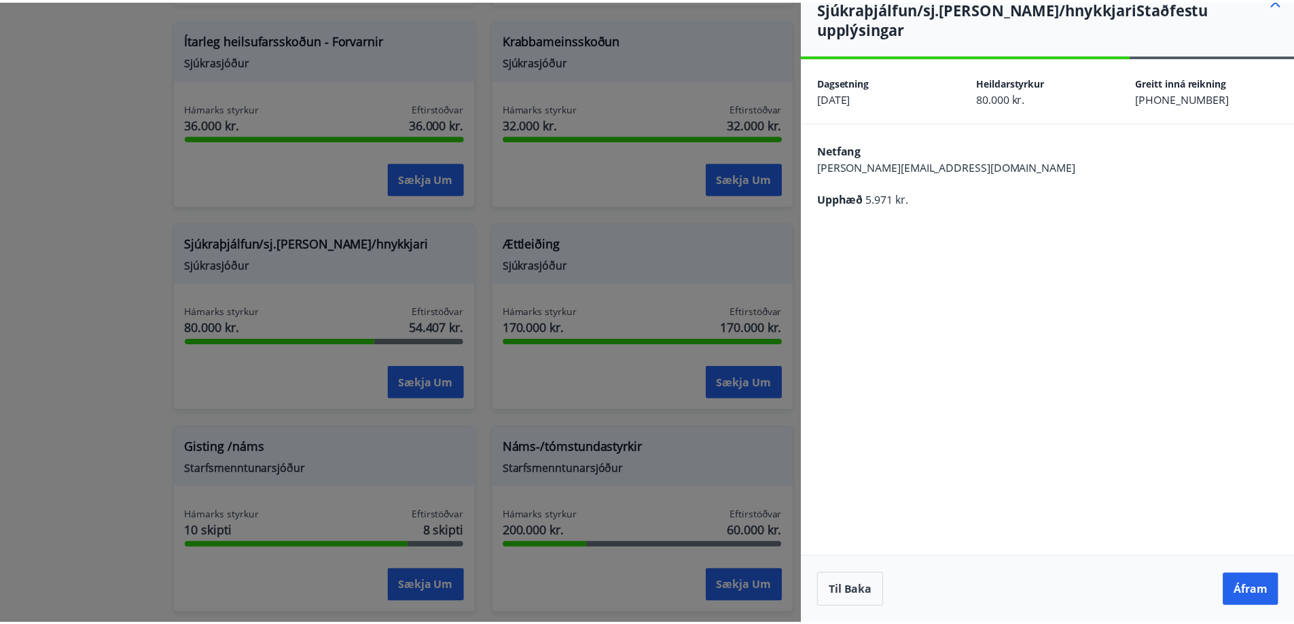
scroll to position [0, 0]
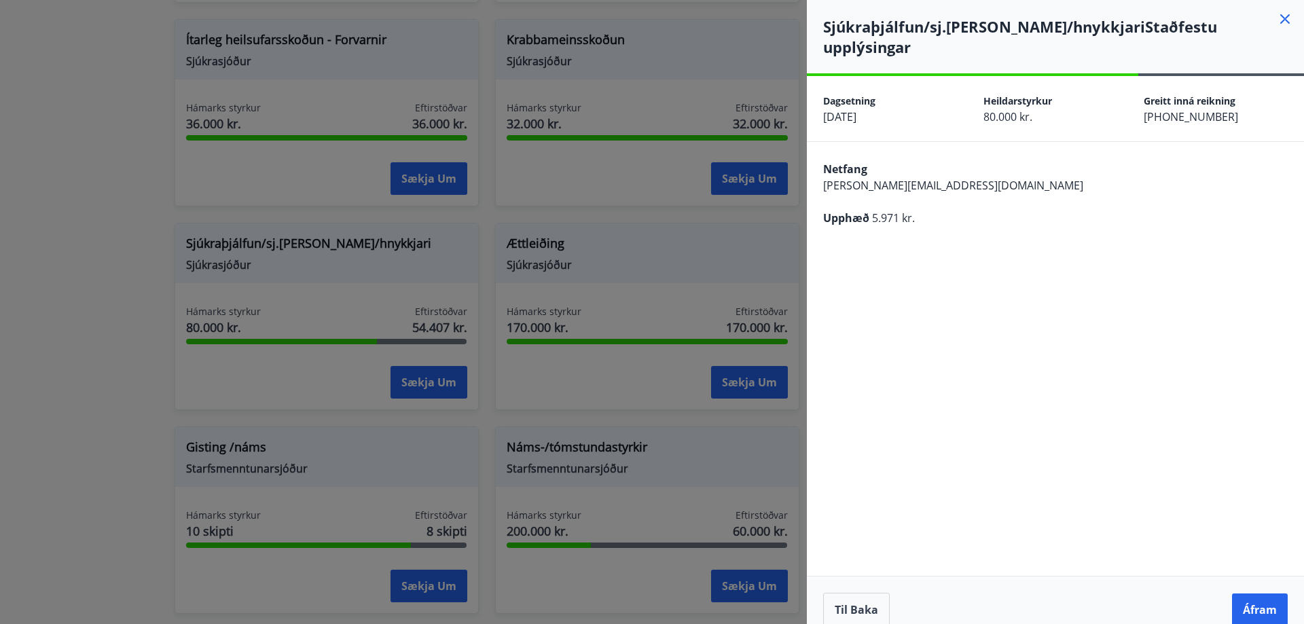
click at [1260, 594] on button "Áfram" at bounding box center [1260, 610] width 56 height 33
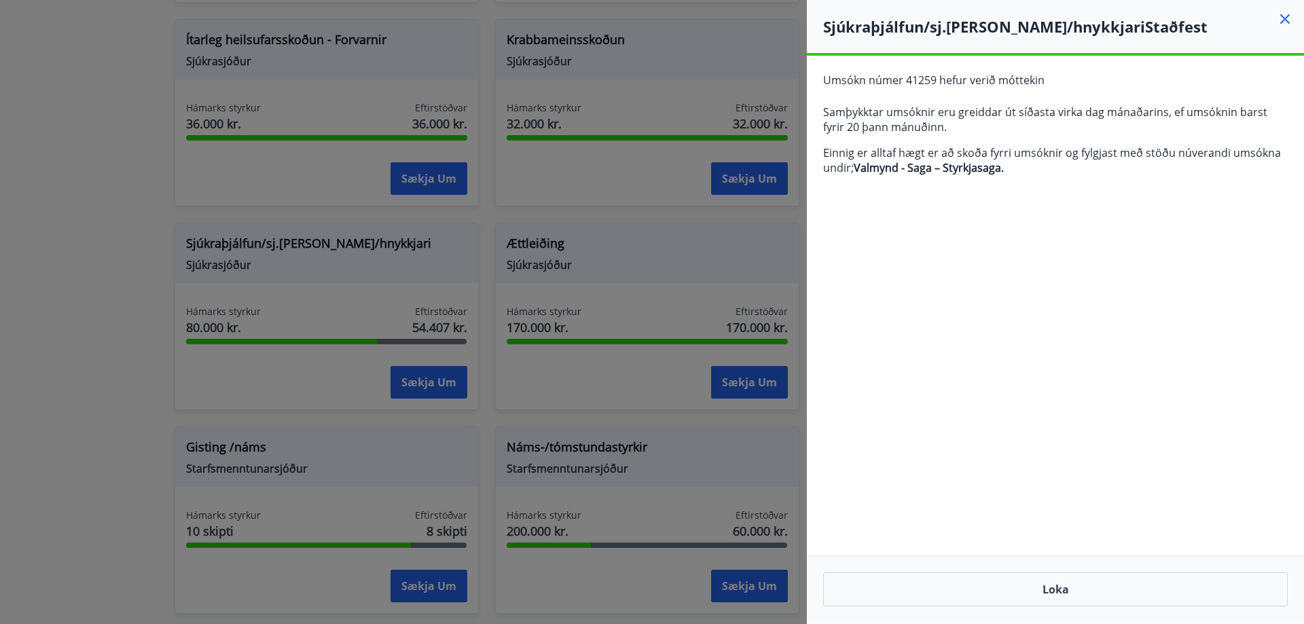
click at [1065, 592] on button "Loka" at bounding box center [1055, 590] width 465 height 34
